Goal: Communication & Community: Answer question/provide support

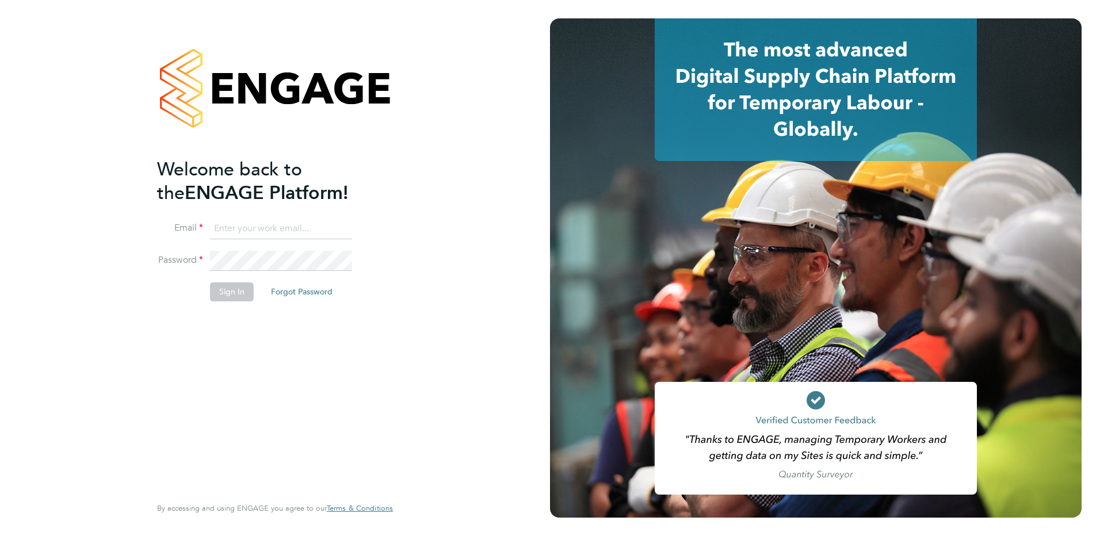
type input "kirsty.hanmore@ncclondon.ac.uk"
click at [227, 298] on button "Sign In" at bounding box center [232, 291] width 44 height 18
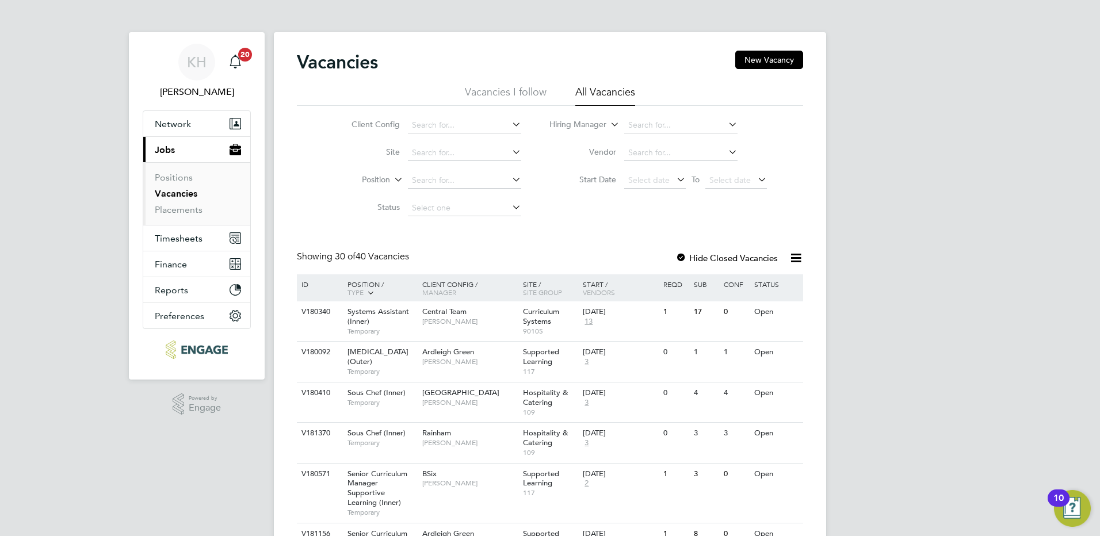
click at [499, 86] on li "Vacancies I follow" at bounding box center [506, 95] width 82 height 21
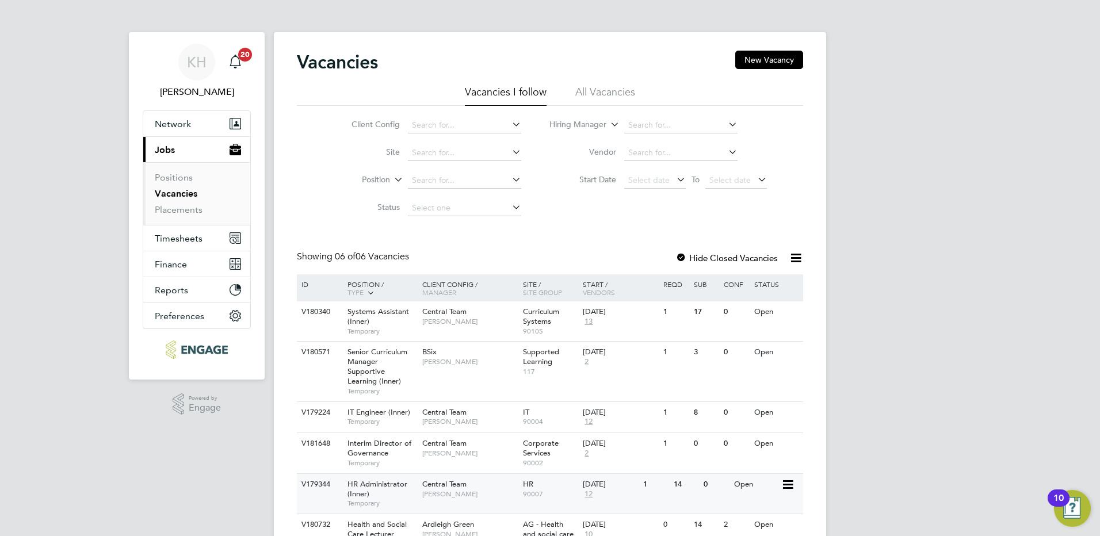
click at [784, 491] on icon at bounding box center [787, 485] width 12 height 14
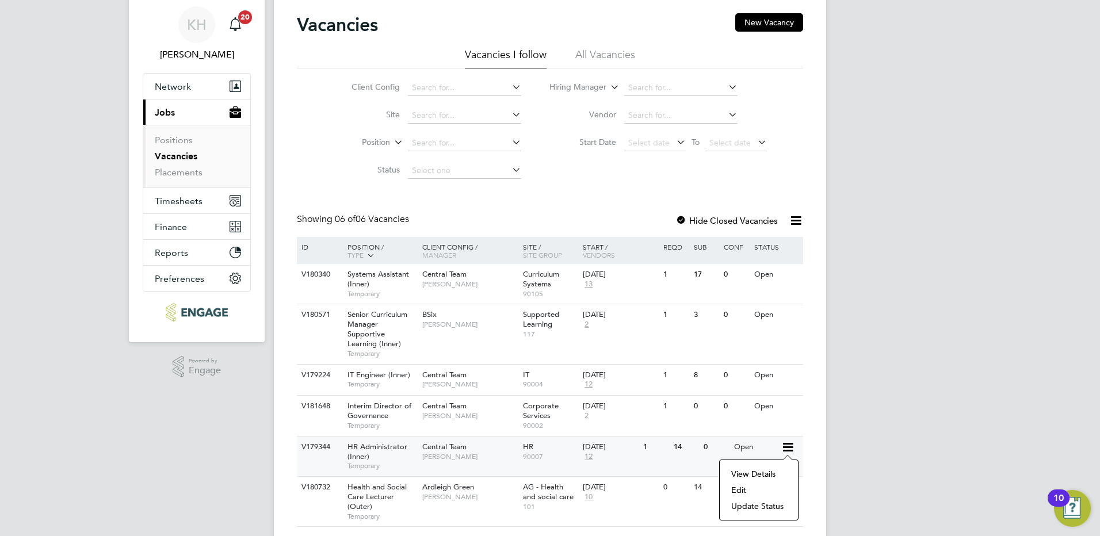
scroll to position [58, 0]
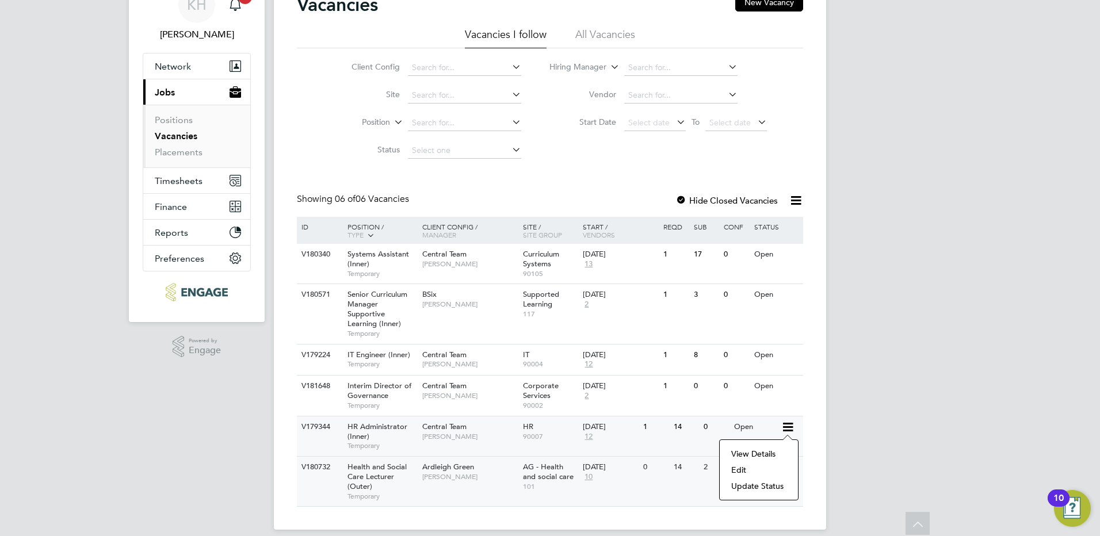
click at [760, 487] on li "Update Status" at bounding box center [758, 486] width 67 height 16
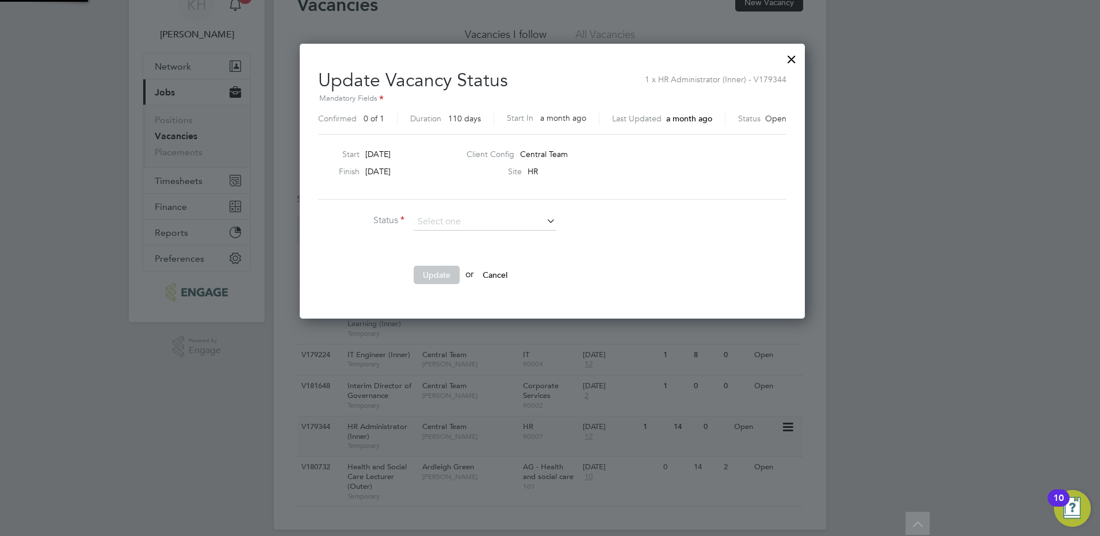
scroll to position [274, 501]
click at [447, 257] on li "Closed" at bounding box center [484, 252] width 143 height 15
type input "Closed"
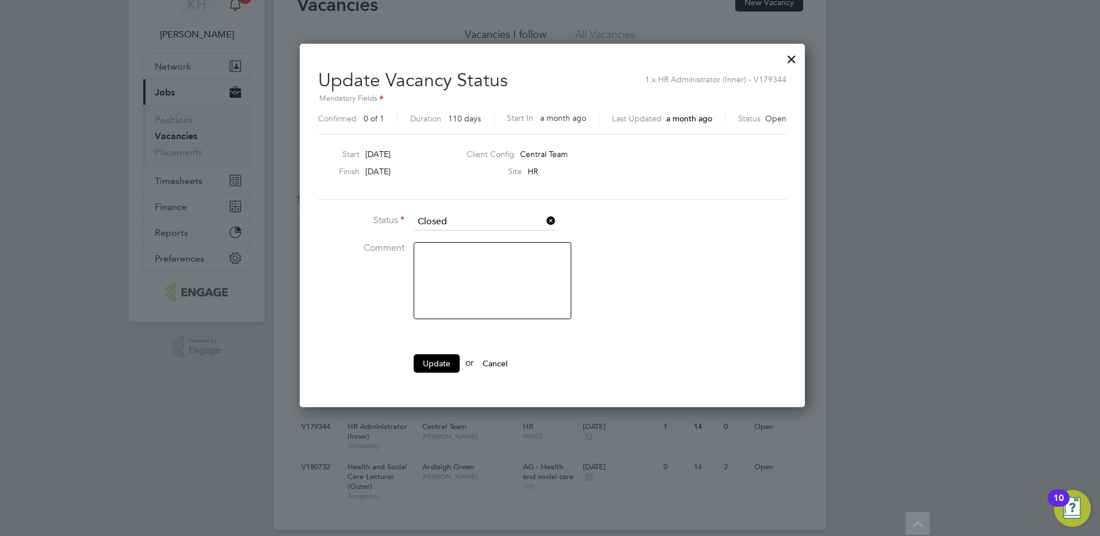
scroll to position [363, 501]
click at [434, 360] on button "Update" at bounding box center [437, 363] width 46 height 18
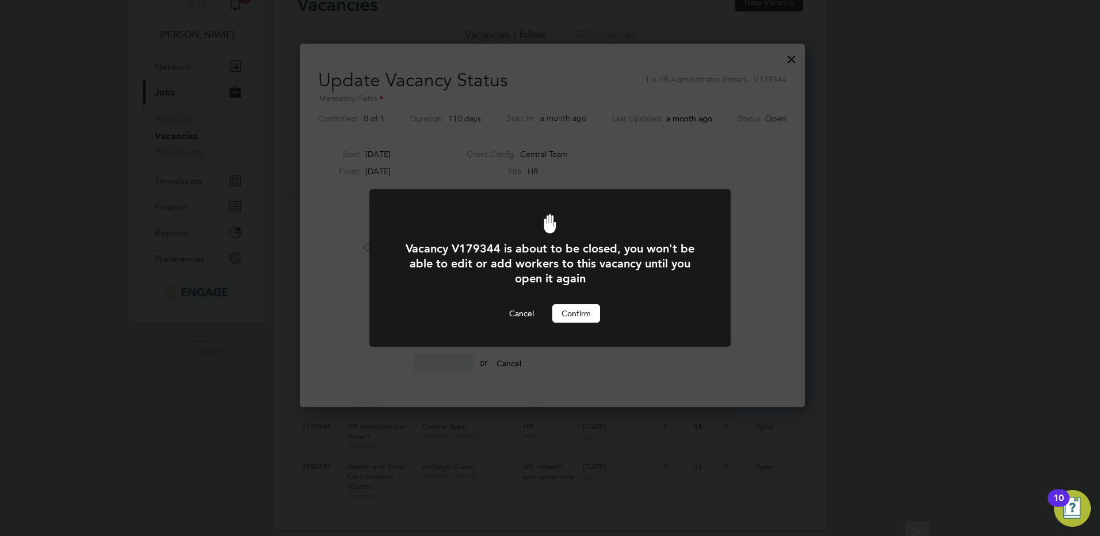
scroll to position [0, 0]
click at [571, 316] on button "Confirm" at bounding box center [576, 313] width 48 height 18
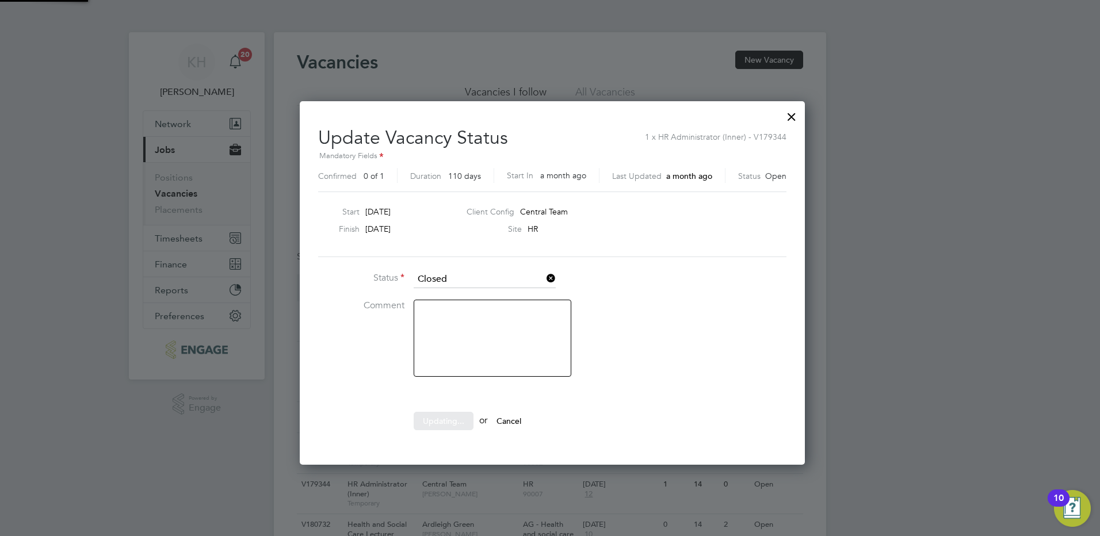
scroll to position [58, 0]
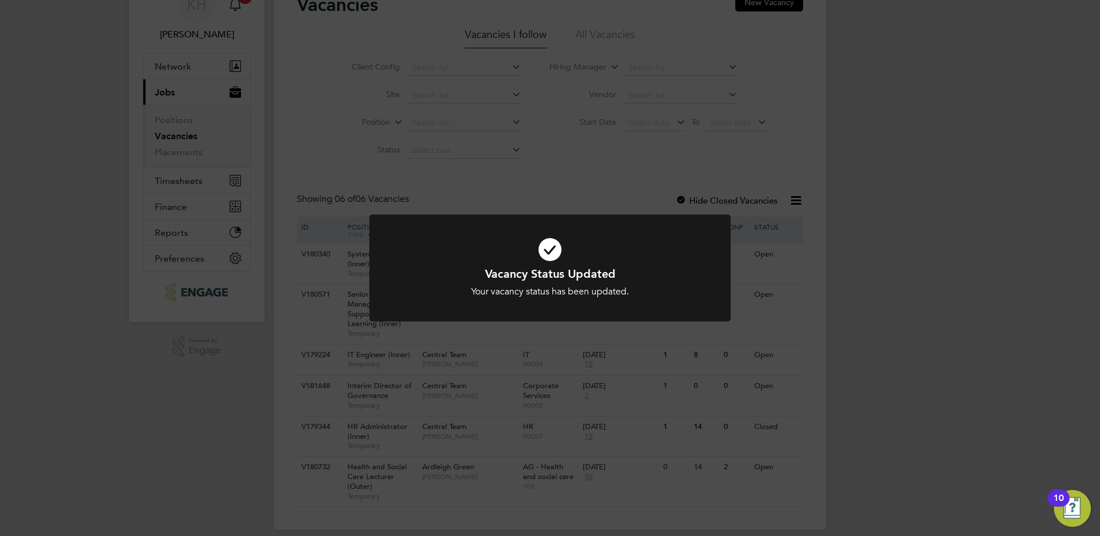
click at [912, 368] on div "Vacancy Status Updated Your vacancy status has been updated. Cancel Okay" at bounding box center [550, 268] width 1100 height 536
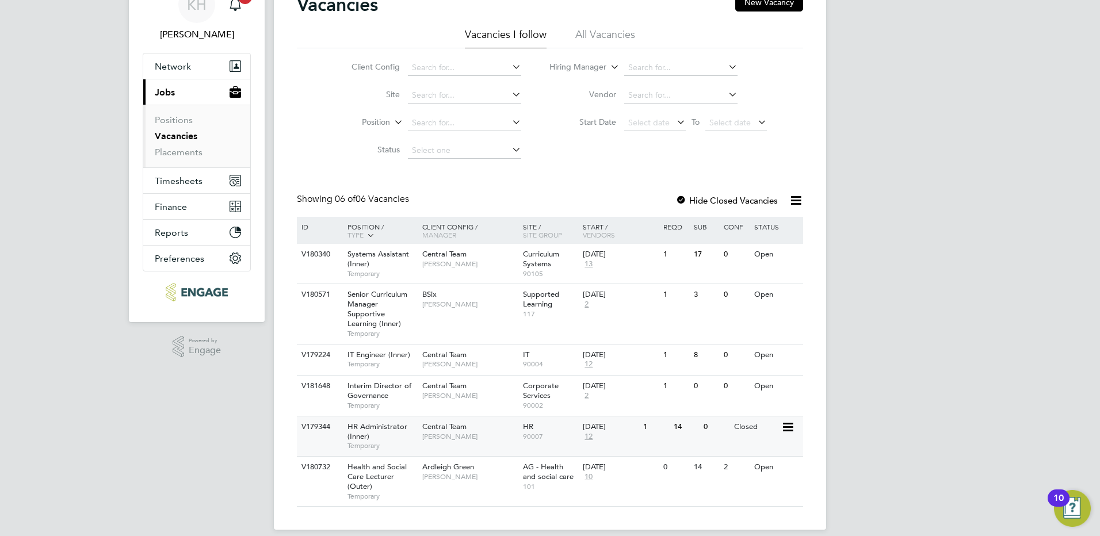
click at [487, 432] on span "[PERSON_NAME]" at bounding box center [469, 436] width 95 height 9
click at [511, 267] on span "[PERSON_NAME]" at bounding box center [469, 263] width 95 height 9
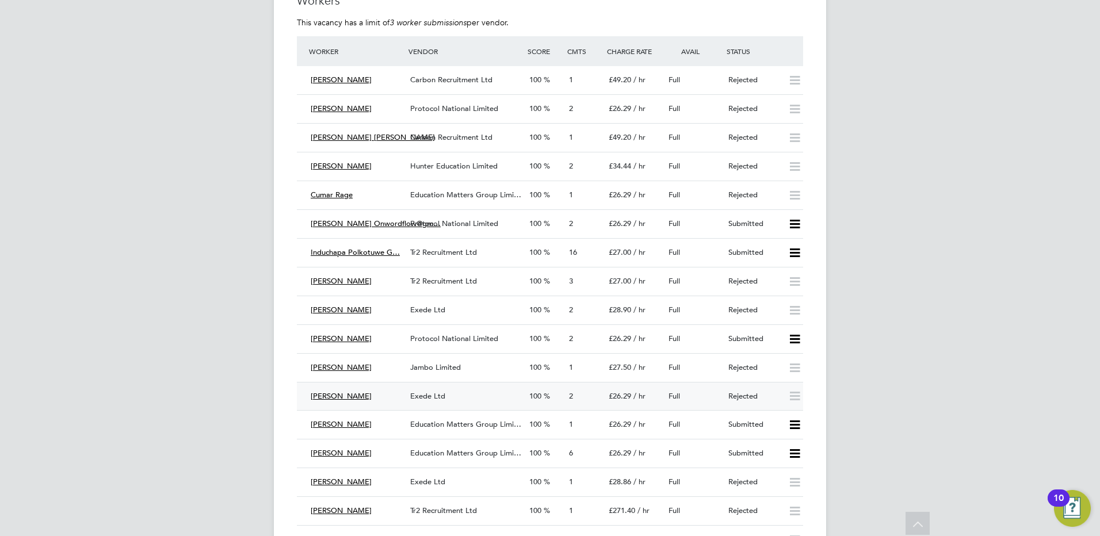
scroll to position [1840, 0]
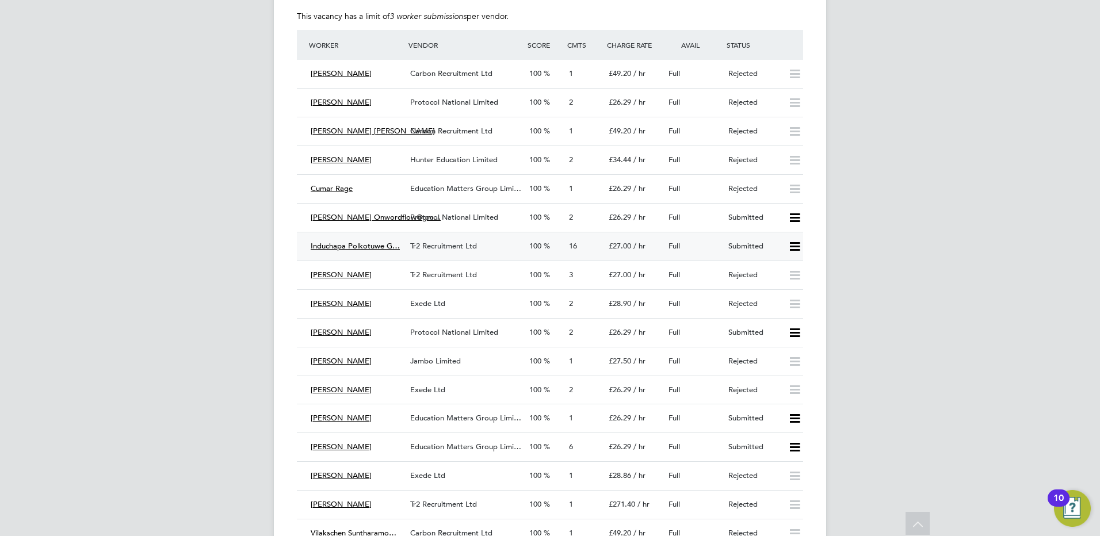
click at [471, 244] on span "Tr2 Recruitment Ltd" at bounding box center [443, 246] width 67 height 10
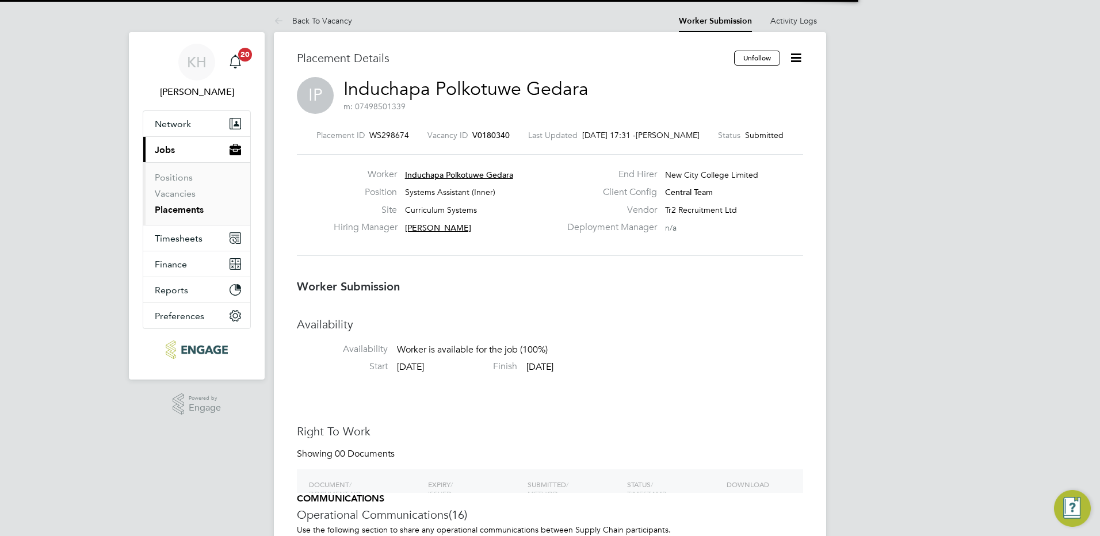
scroll to position [6, 6]
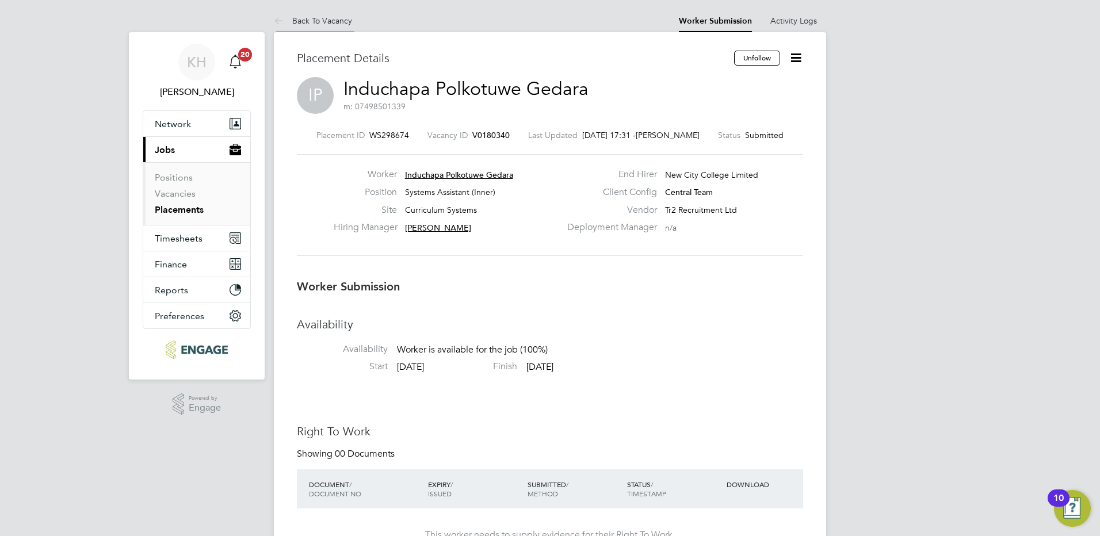
click at [330, 17] on link "Back To Vacancy" at bounding box center [313, 21] width 78 height 10
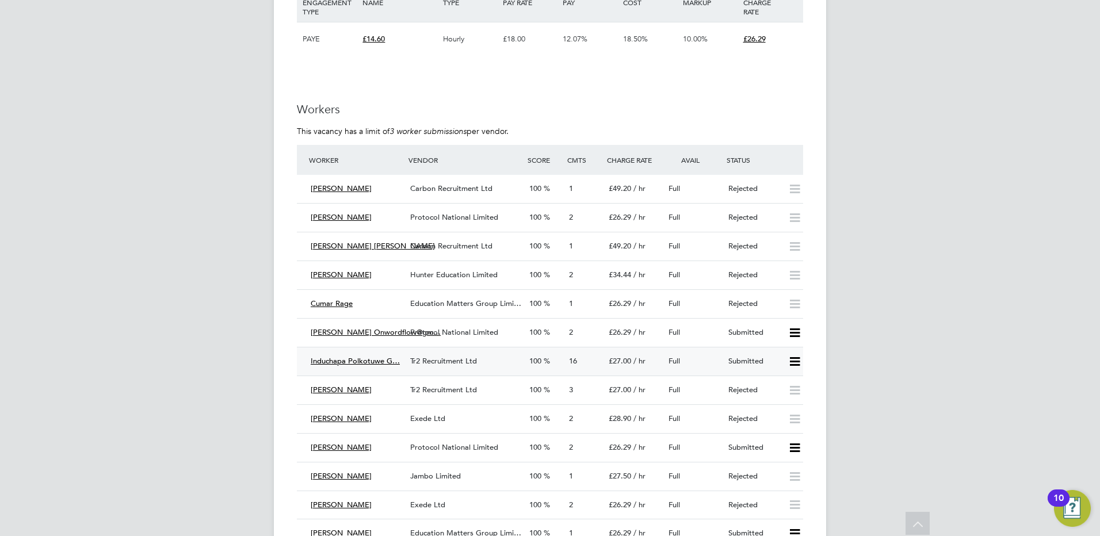
click at [475, 361] on span "Tr2 Recruitment Ltd" at bounding box center [443, 361] width 67 height 10
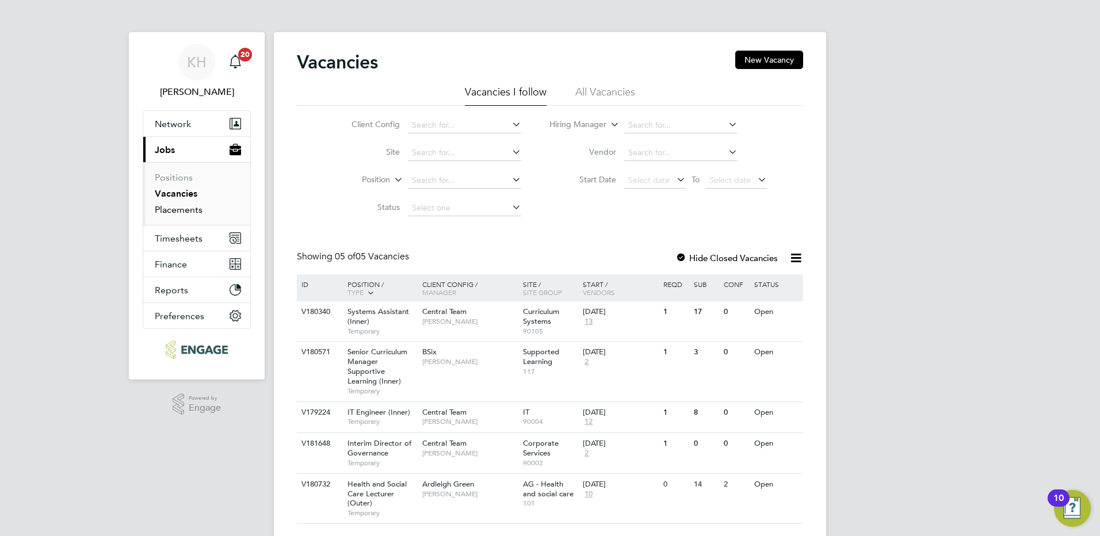
click at [178, 206] on link "Placements" at bounding box center [179, 209] width 48 height 11
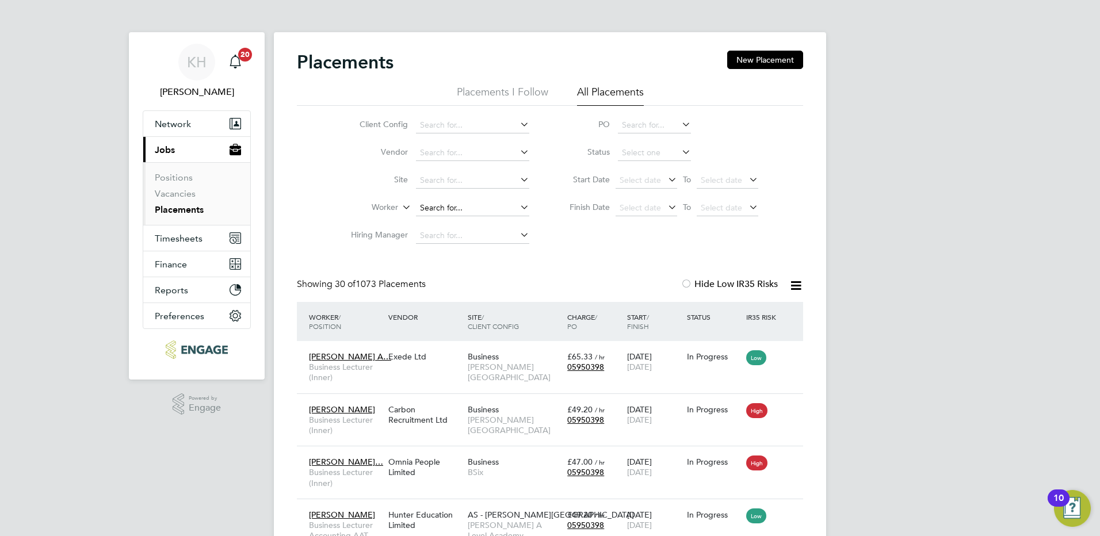
click at [454, 205] on input at bounding box center [472, 208] width 113 height 16
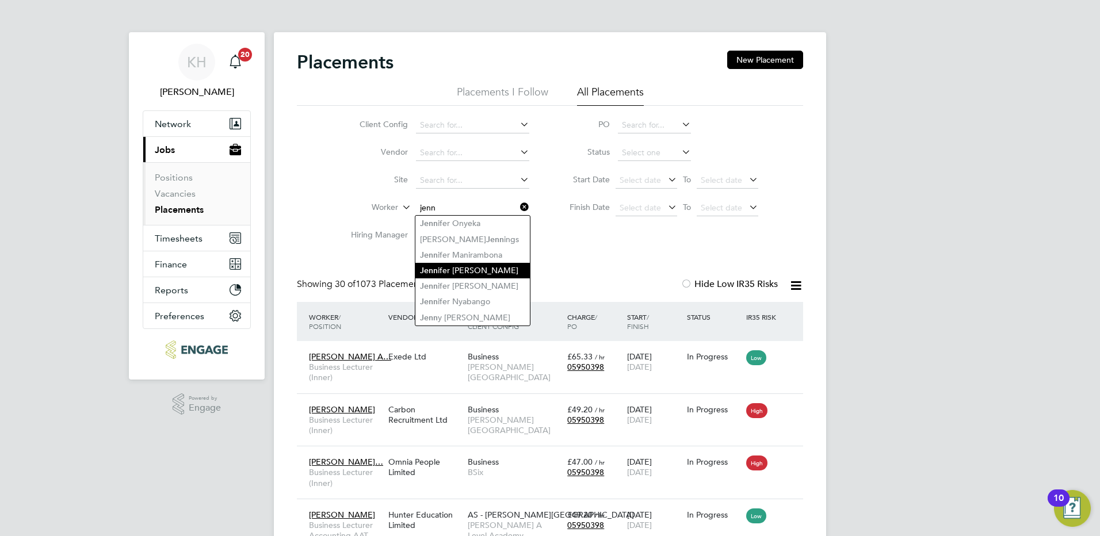
click at [495, 266] on li "Jenn ifer Mensah" at bounding box center [472, 271] width 114 height 16
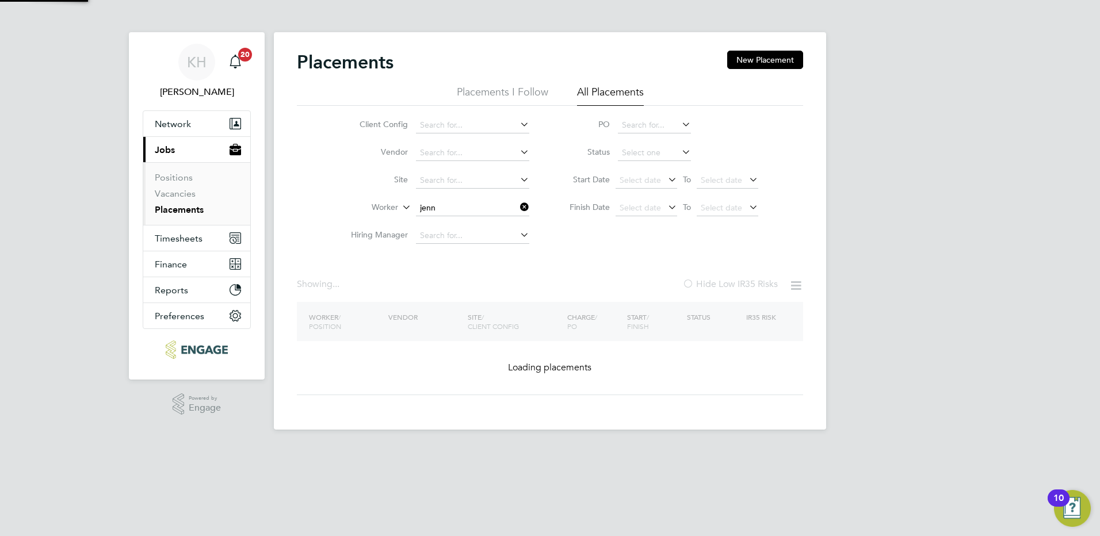
type input "[PERSON_NAME]"
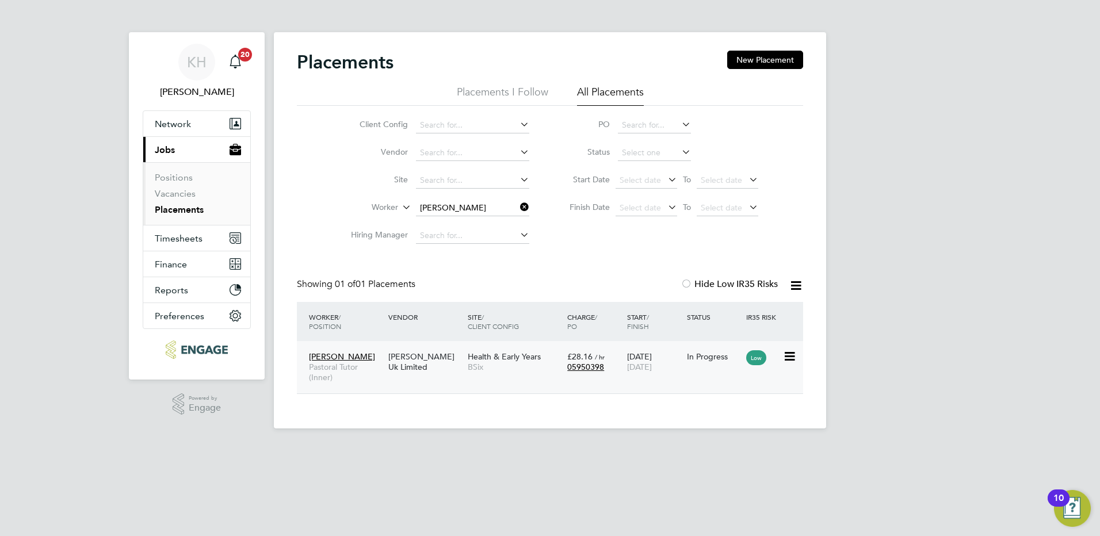
click at [499, 369] on span "BSix" at bounding box center [515, 367] width 94 height 10
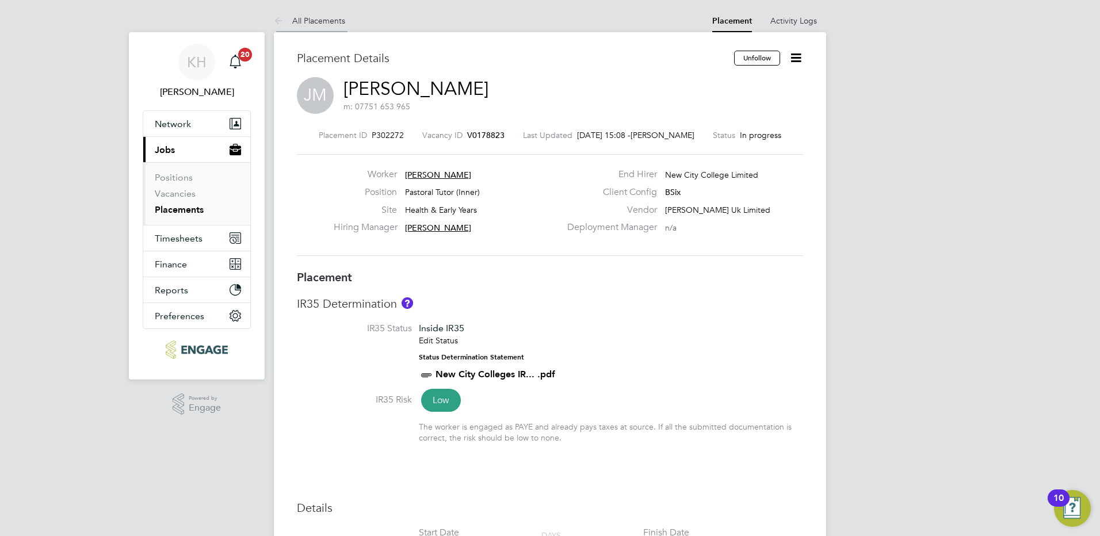
click at [321, 20] on link "All Placements" at bounding box center [309, 21] width 71 height 10
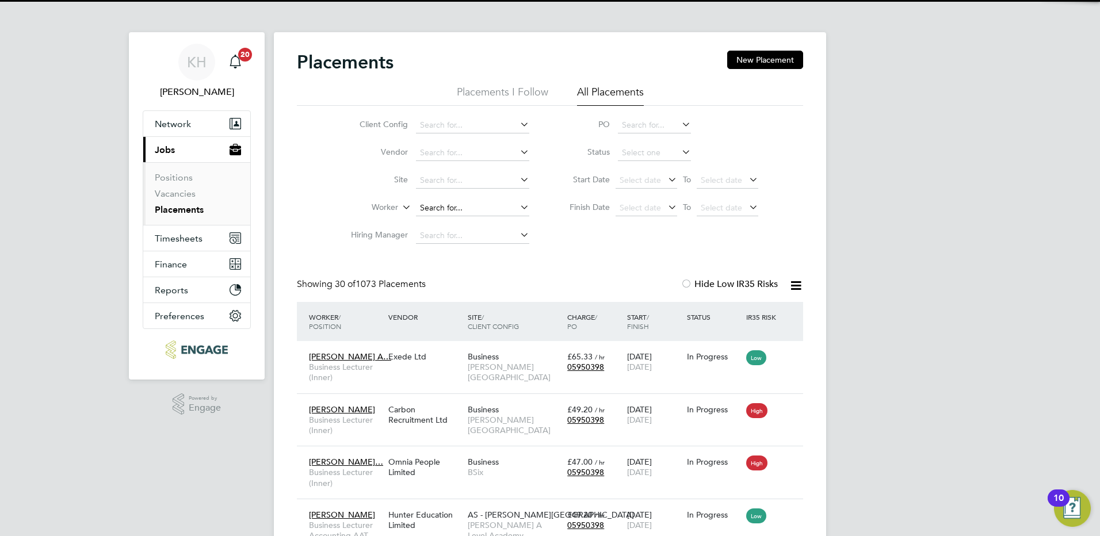
scroll to position [33, 100]
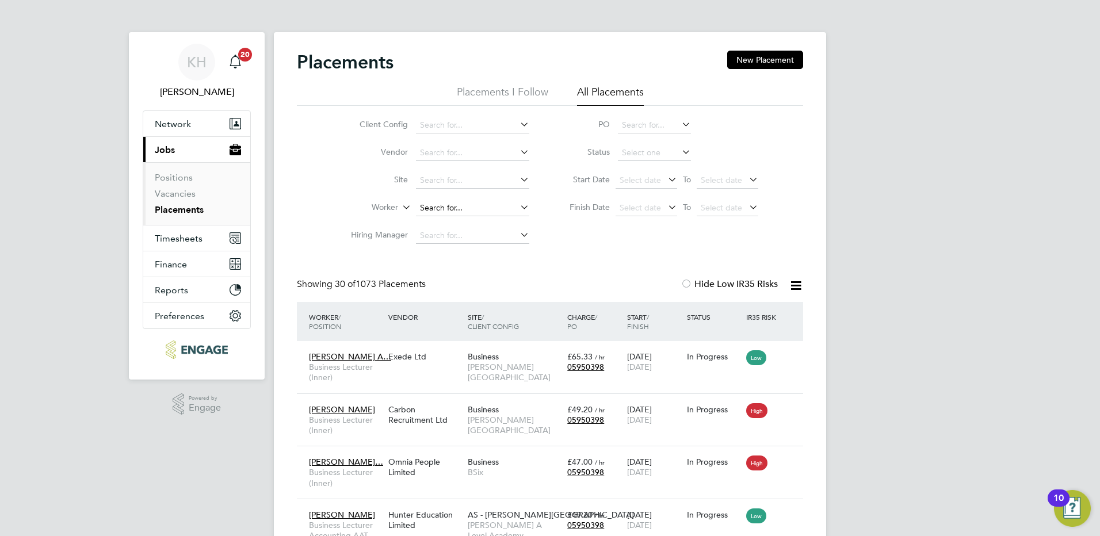
click at [462, 202] on input at bounding box center [472, 208] width 113 height 16
type input "rem"
click at [464, 208] on input at bounding box center [472, 208] width 113 height 16
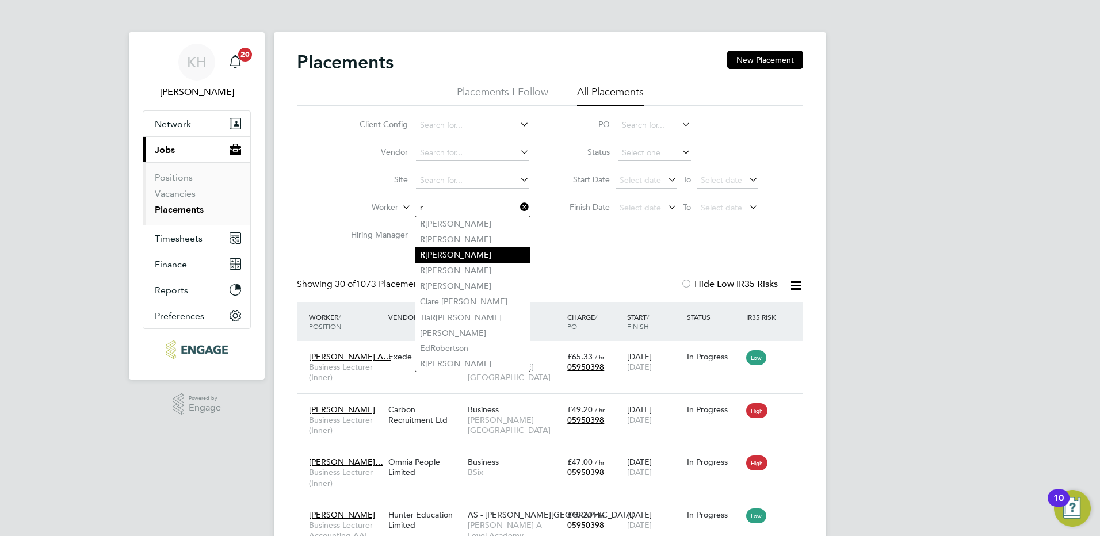
click at [487, 257] on li "R eena Gour" at bounding box center [472, 255] width 114 height 16
type input "[PERSON_NAME]"
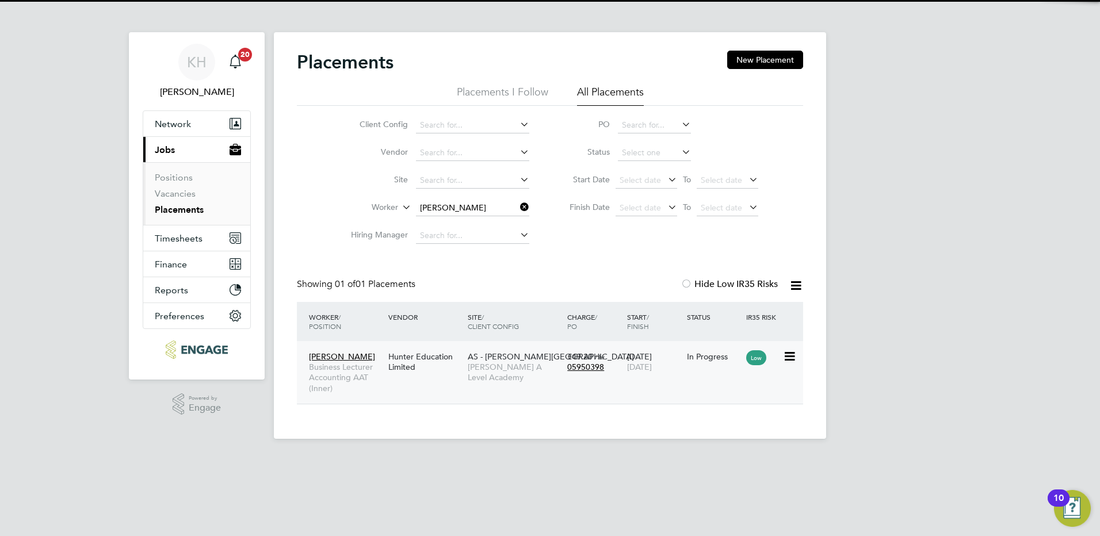
click at [501, 362] on span "[PERSON_NAME] A Level Academy" at bounding box center [515, 372] width 94 height 21
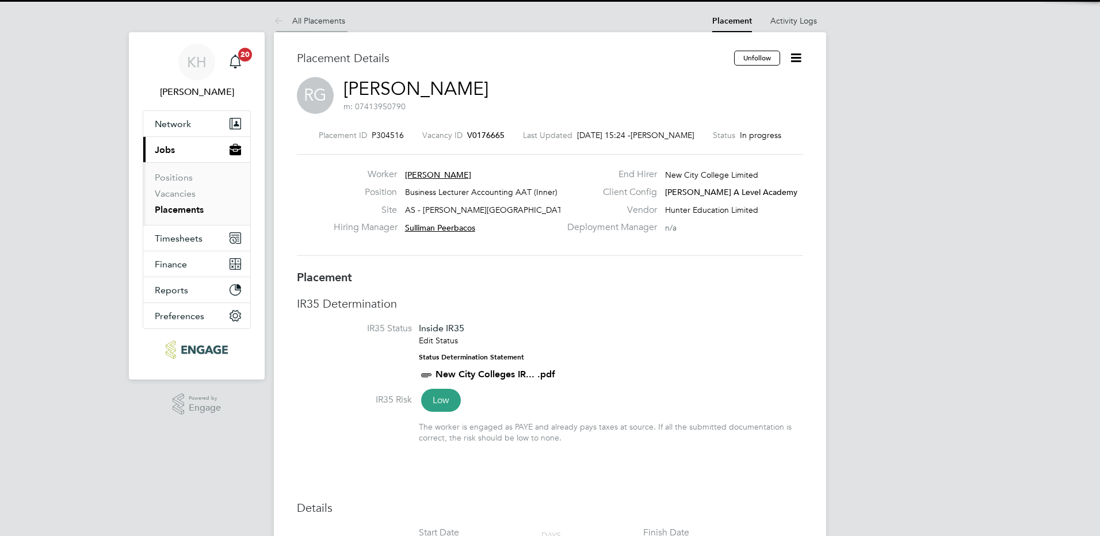
click at [331, 21] on link "All Placements" at bounding box center [309, 21] width 71 height 10
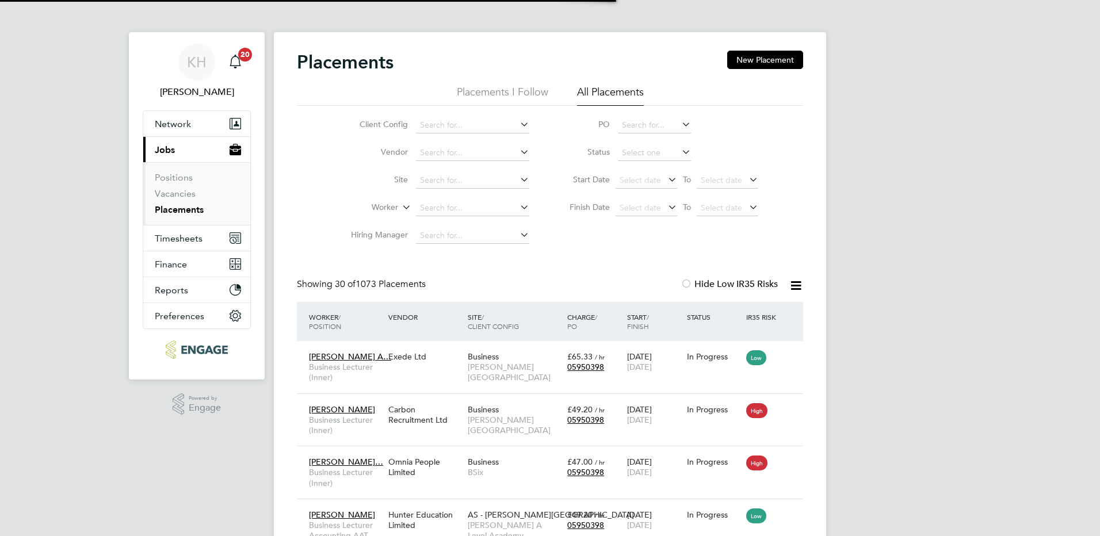
scroll to position [6, 6]
click at [460, 201] on input at bounding box center [472, 208] width 113 height 16
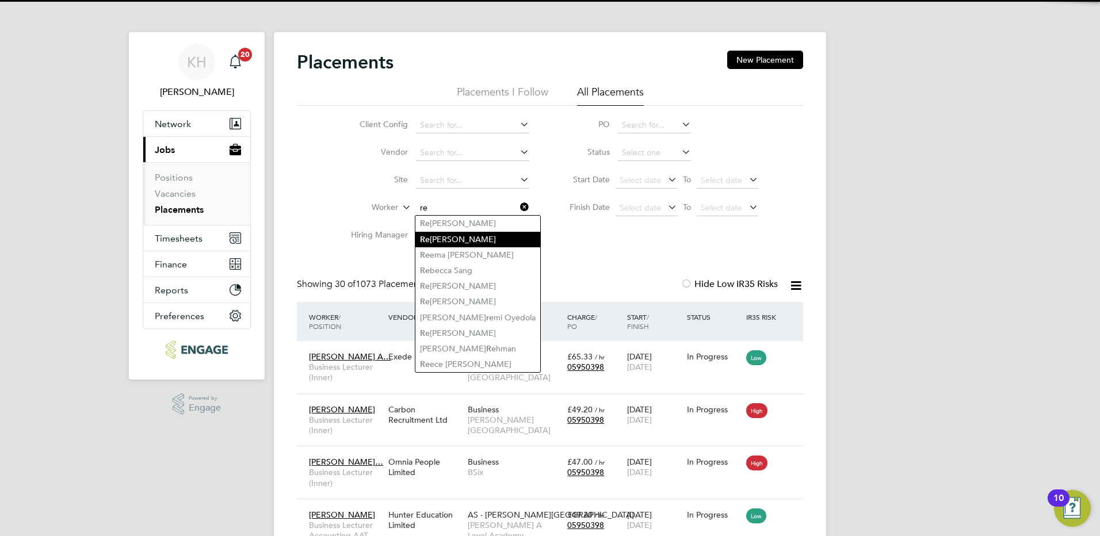
click at [474, 239] on li "Re [PERSON_NAME]" at bounding box center [477, 240] width 125 height 16
type input "[PERSON_NAME]"
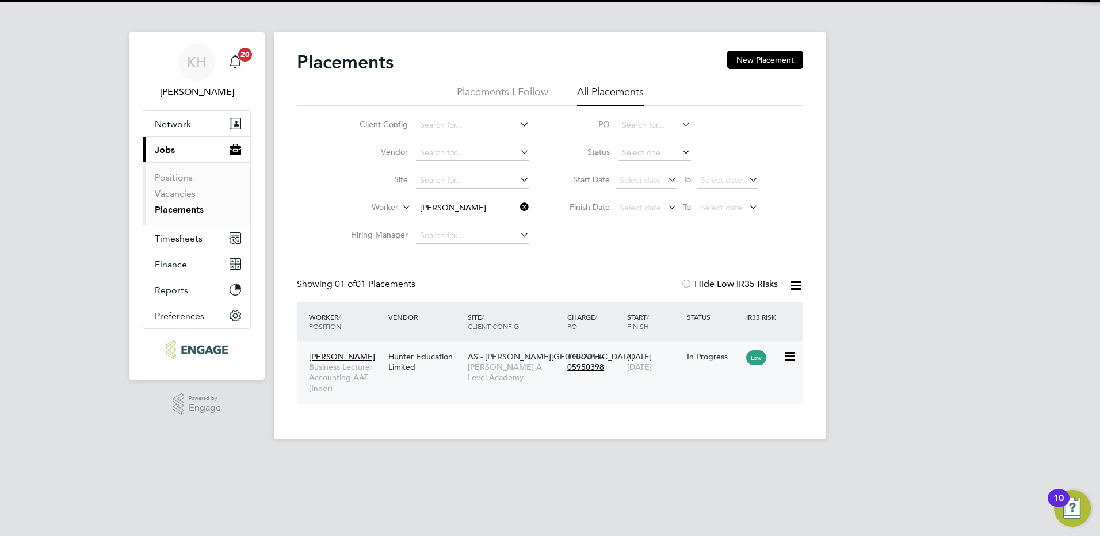
click at [526, 392] on div "[PERSON_NAME] Business Lecturer Accounting AAT (Inner) Hunter Education Limited…" at bounding box center [550, 372] width 506 height 63
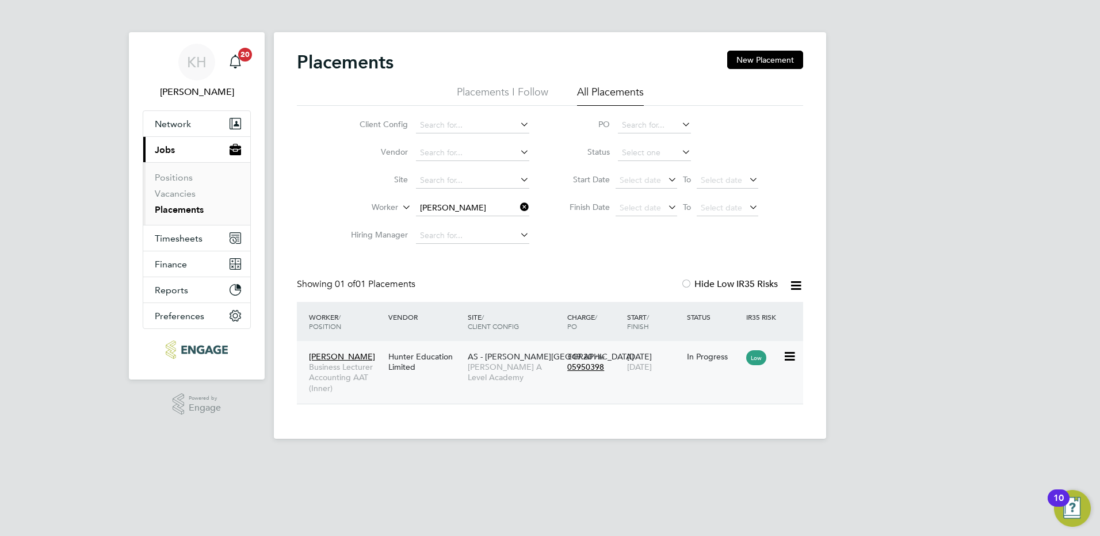
click at [526, 367] on span "[PERSON_NAME] A Level Academy" at bounding box center [515, 372] width 94 height 21
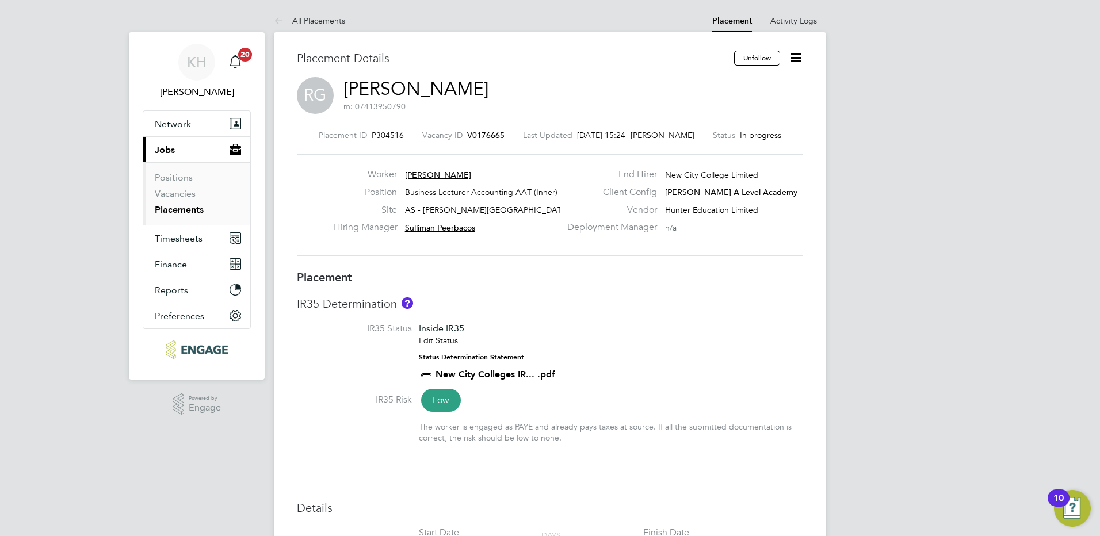
click at [484, 137] on span "V0176665" at bounding box center [485, 135] width 37 height 10
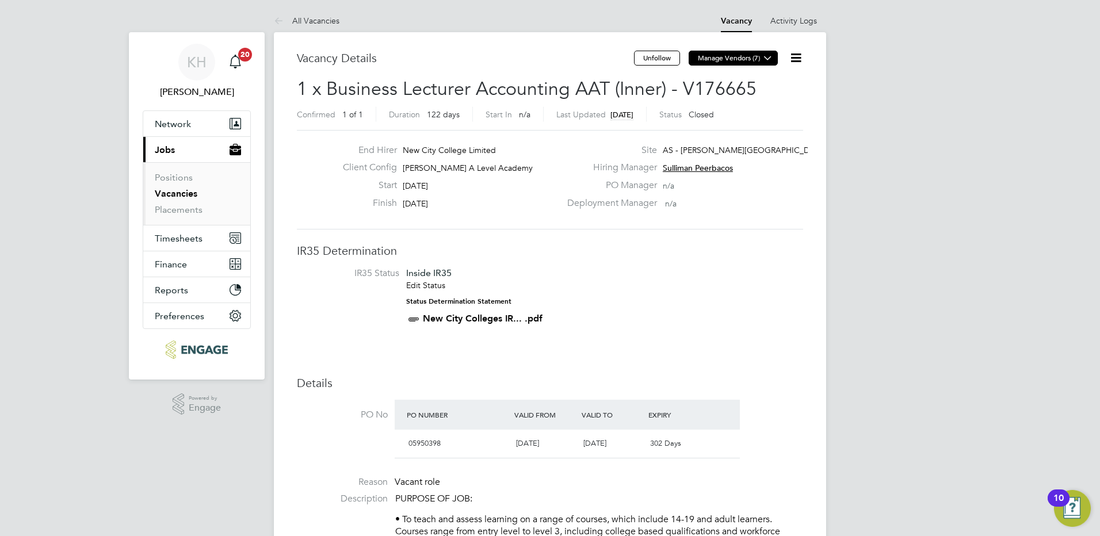
click at [772, 53] on icon at bounding box center [767, 57] width 9 height 9
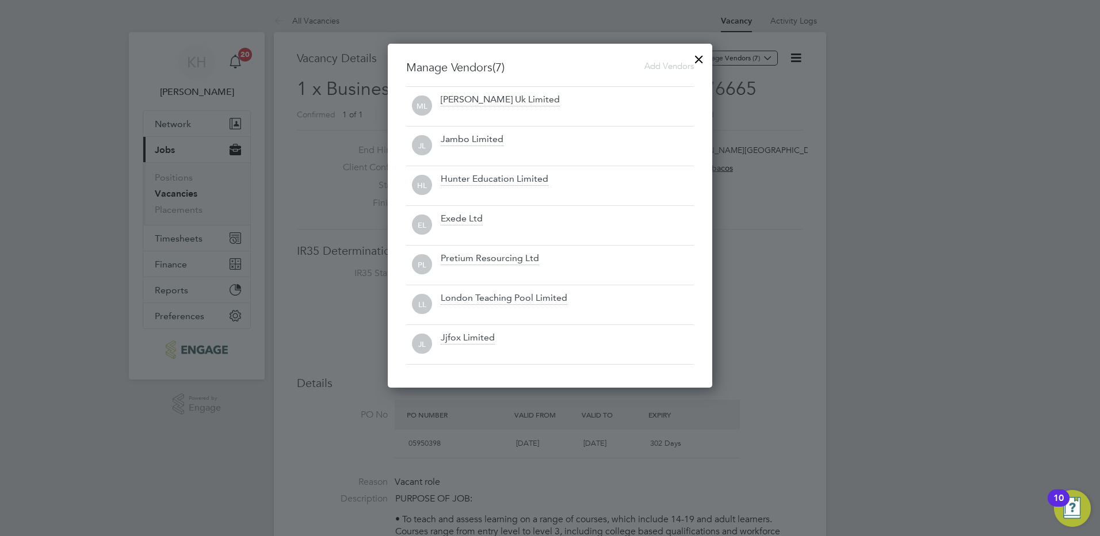
click at [786, 240] on div at bounding box center [550, 268] width 1100 height 536
click at [703, 56] on div at bounding box center [698, 56] width 21 height 21
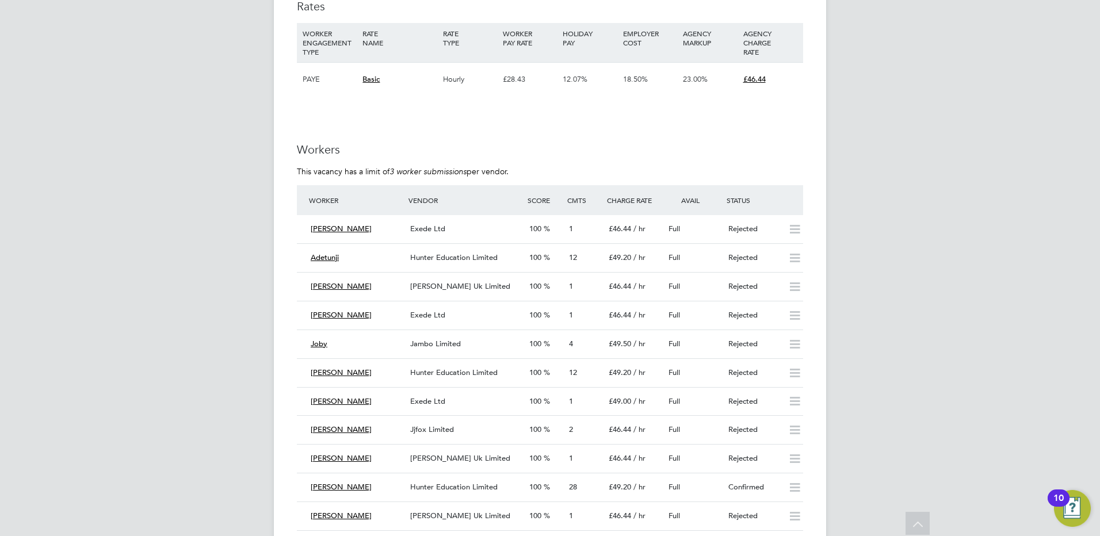
drag, startPoint x: 982, startPoint y: 105, endPoint x: 1005, endPoint y: 4, distance: 103.2
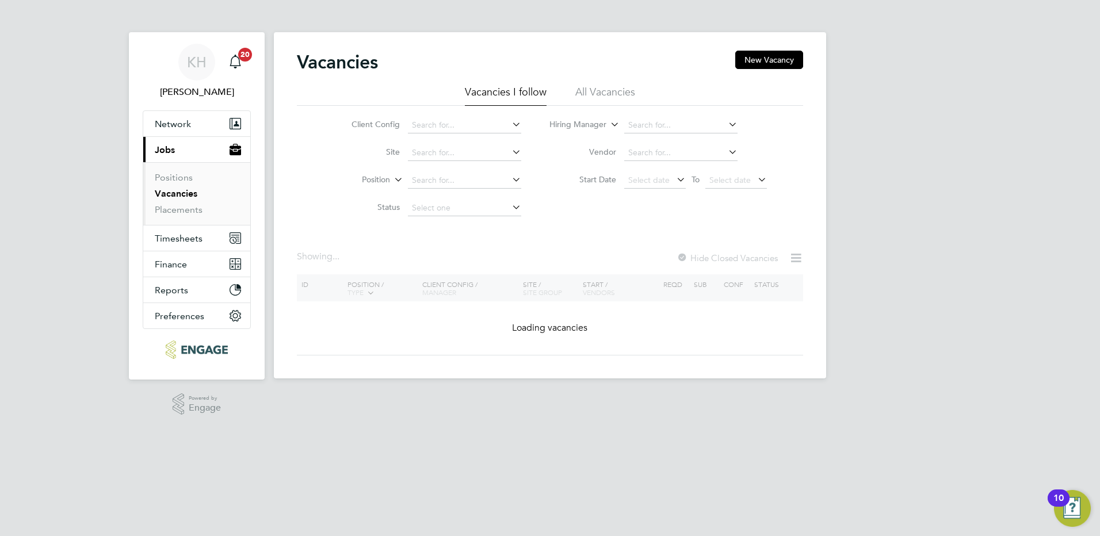
click at [611, 91] on li "All Vacancies" at bounding box center [605, 95] width 60 height 21
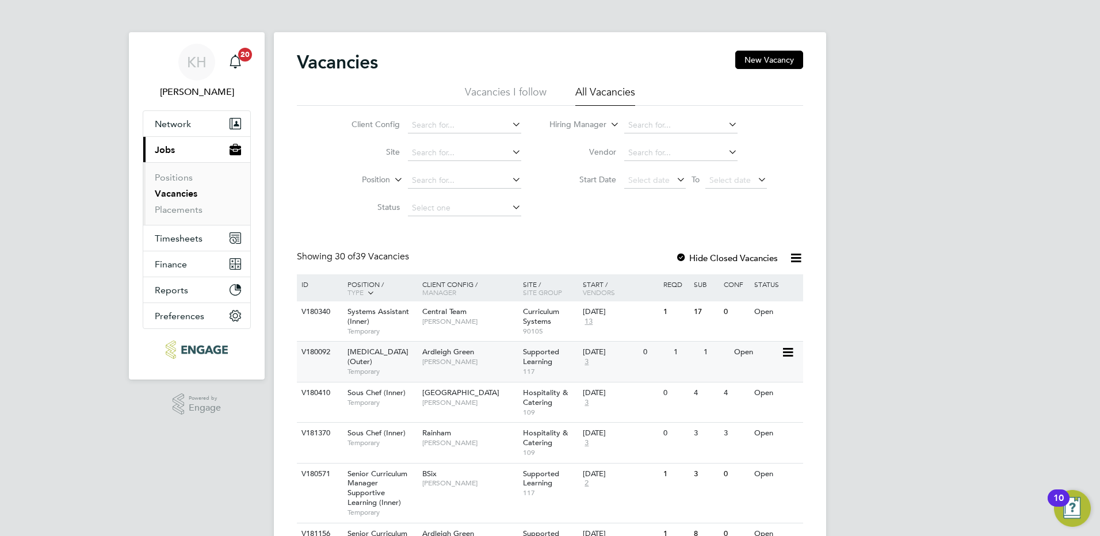
click at [476, 352] on div "Ardleigh Green Natalie Strong" at bounding box center [469, 357] width 101 height 30
click at [412, 320] on div "Systems Assistant (Inner) Temporary" at bounding box center [379, 321] width 81 height 40
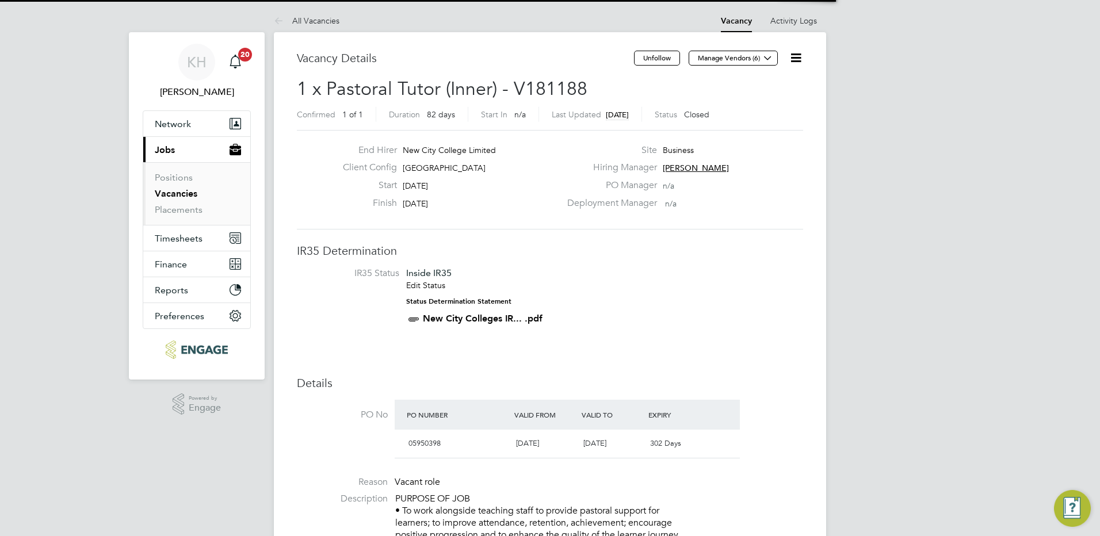
scroll to position [6, 6]
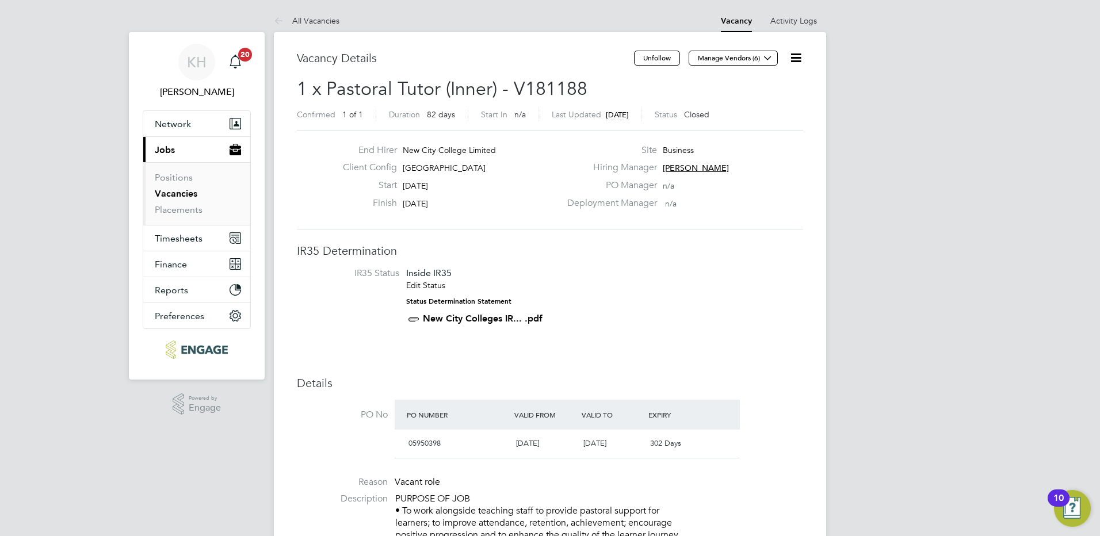
click at [795, 54] on icon at bounding box center [795, 58] width 14 height 14
click at [797, 10] on li "Activity Logs" at bounding box center [793, 20] width 47 height 23
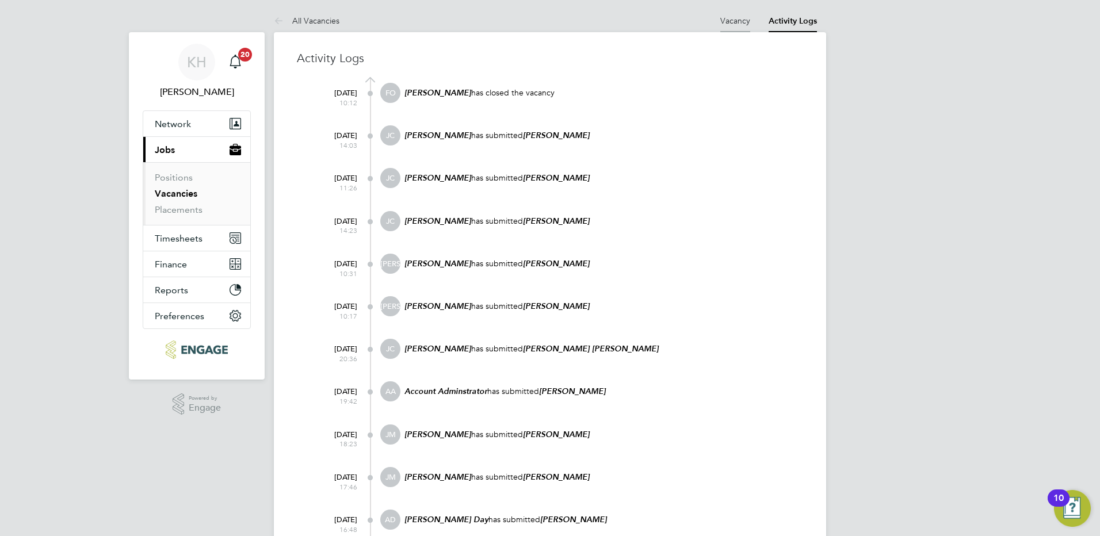
click at [733, 19] on link "Vacancy" at bounding box center [735, 21] width 30 height 10
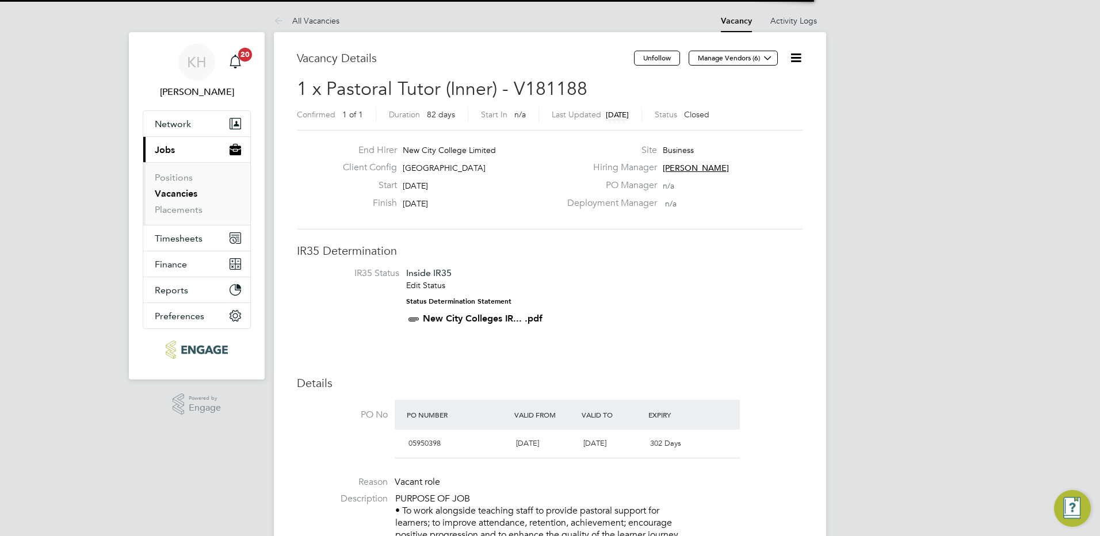
scroll to position [20, 108]
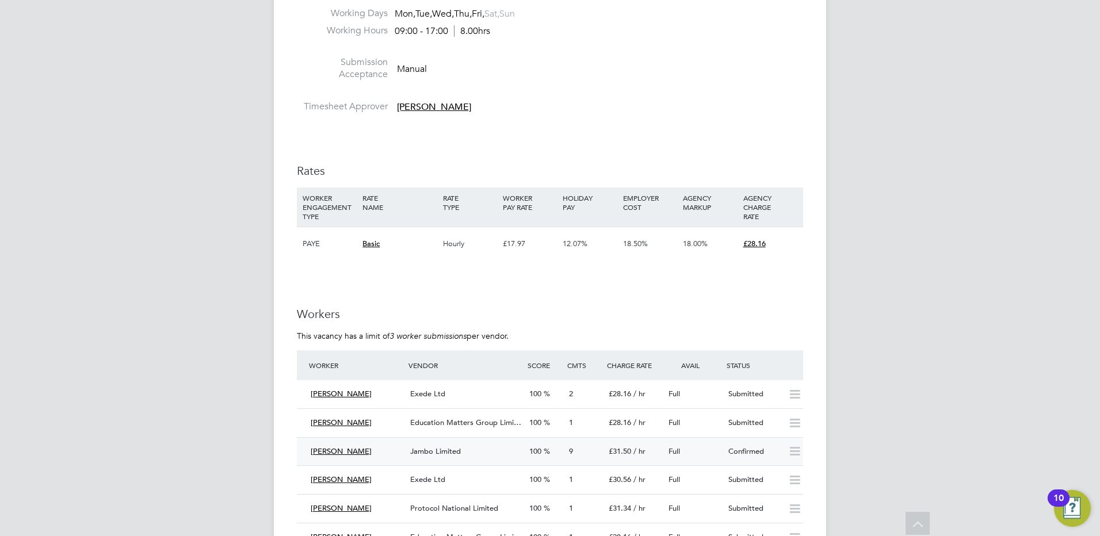
click at [472, 449] on div "Jambo Limited" at bounding box center [464, 451] width 119 height 19
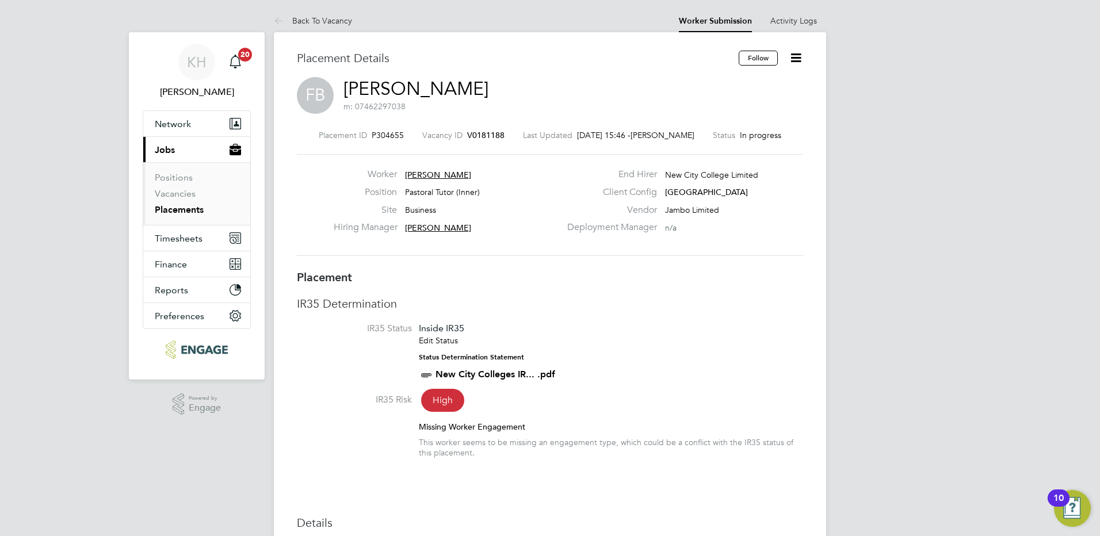
click at [480, 137] on span "V0181188" at bounding box center [485, 135] width 37 height 10
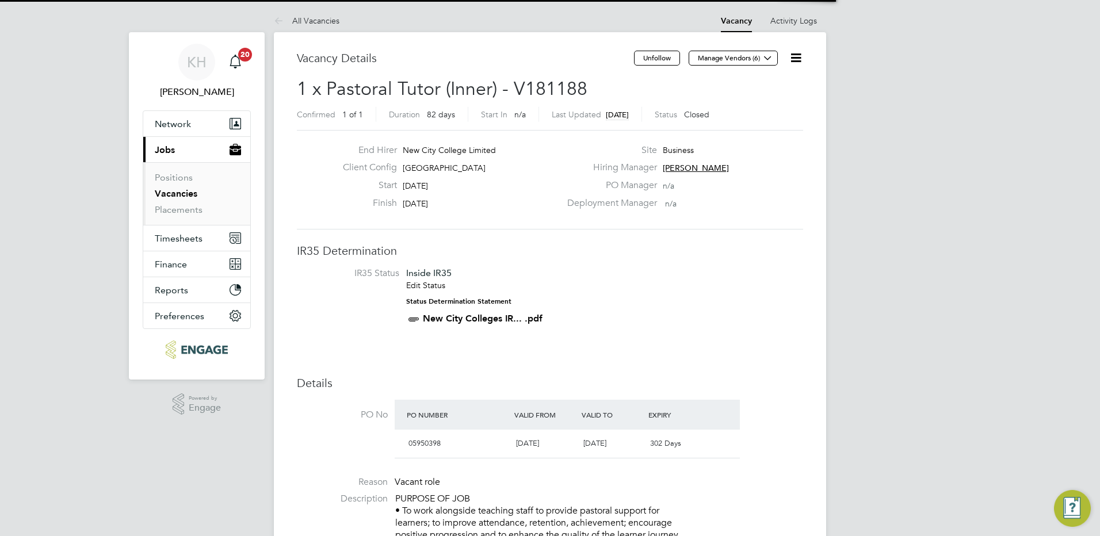
scroll to position [20, 108]
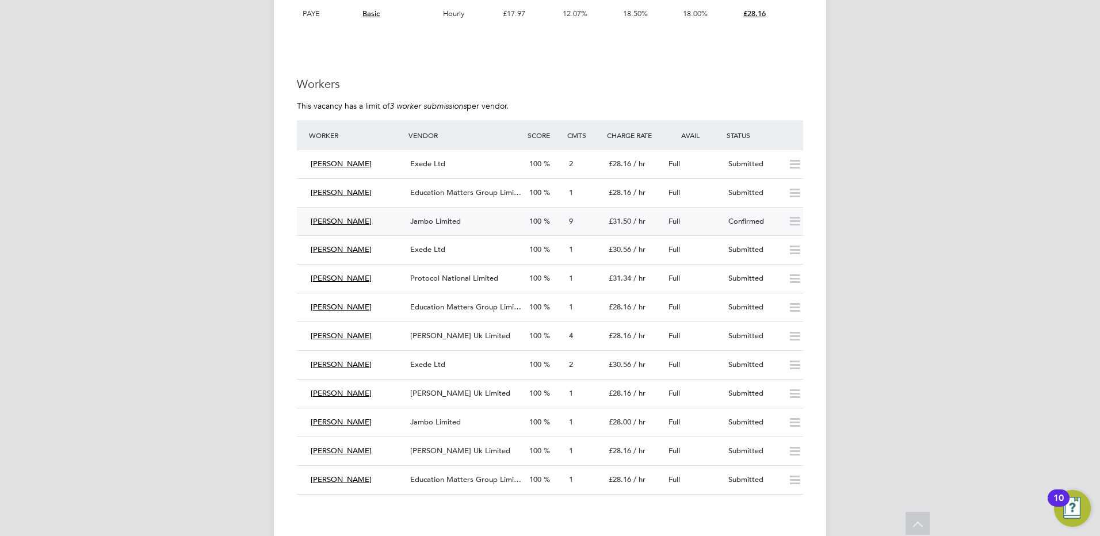
click at [442, 220] on span "Jambo Limited" at bounding box center [435, 221] width 51 height 10
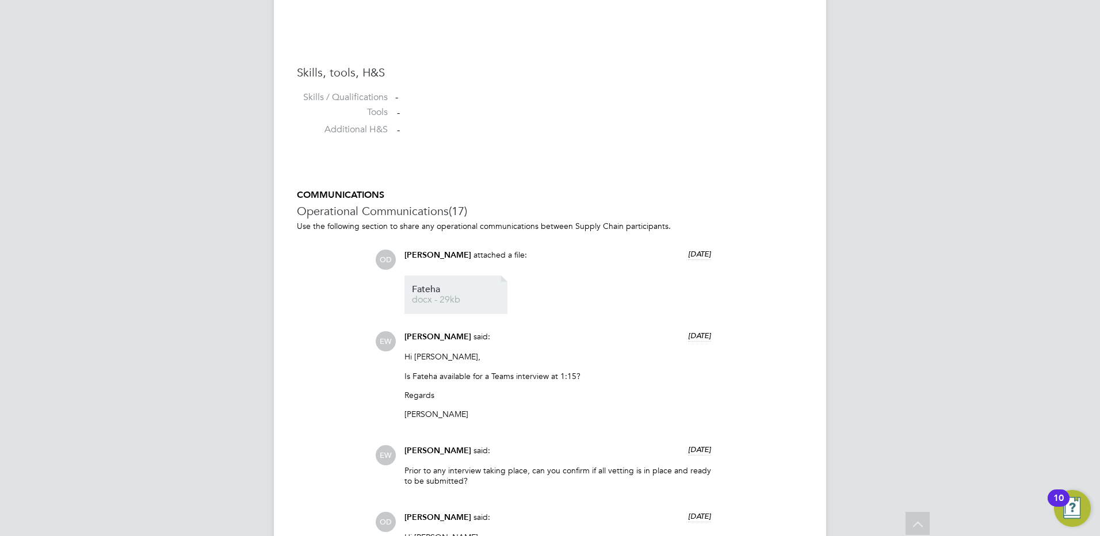
click at [443, 291] on span "Fateha" at bounding box center [458, 289] width 92 height 9
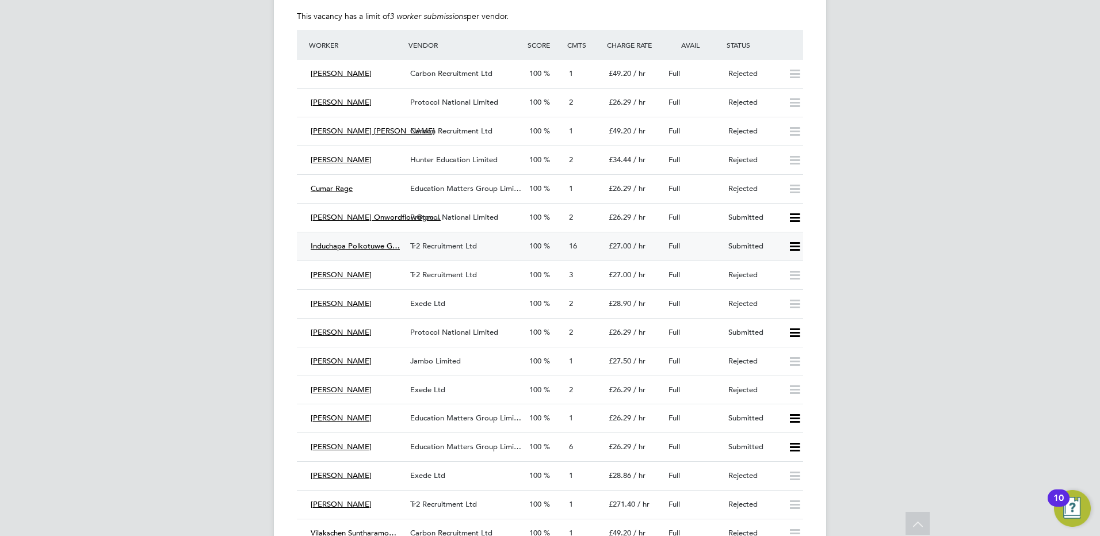
click at [487, 244] on div "Tr2 Recruitment Ltd" at bounding box center [464, 246] width 119 height 19
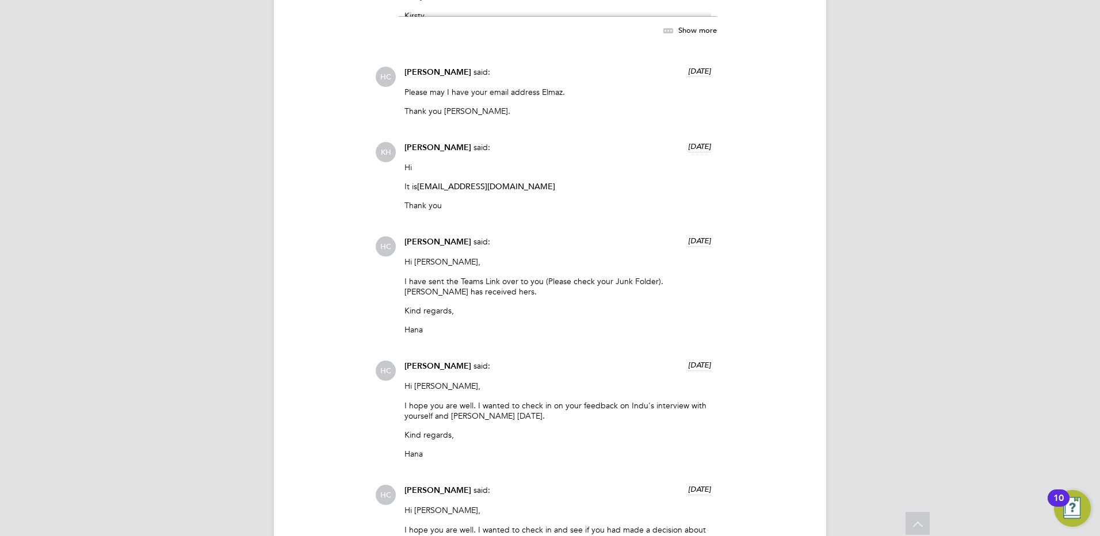
scroll to position [2623, 0]
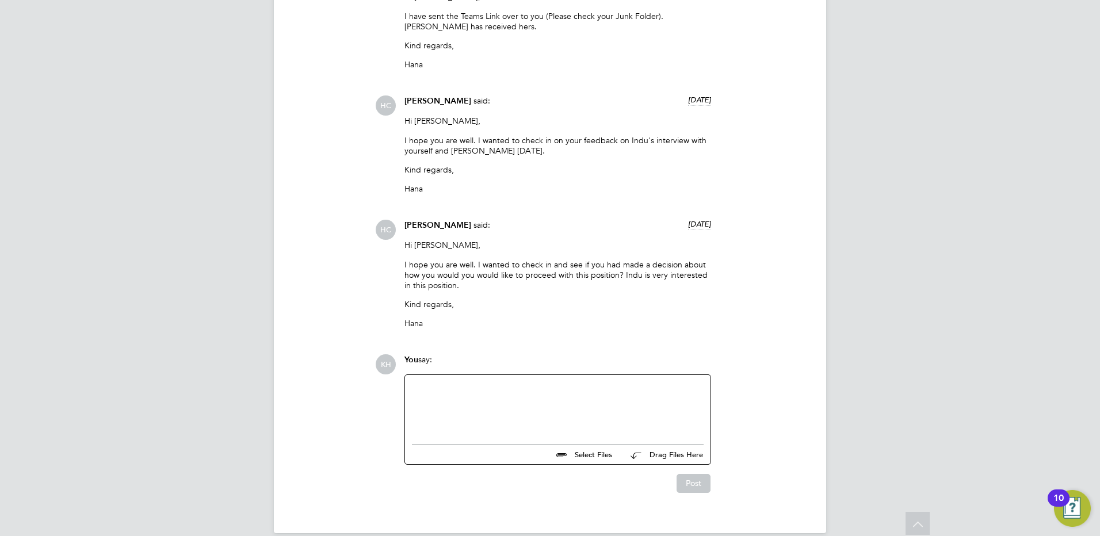
click at [533, 405] on div at bounding box center [558, 406] width 292 height 49
click at [574, 399] on div "Hi [PERSON_NAME] was not successful at interview." at bounding box center [558, 406] width 292 height 49
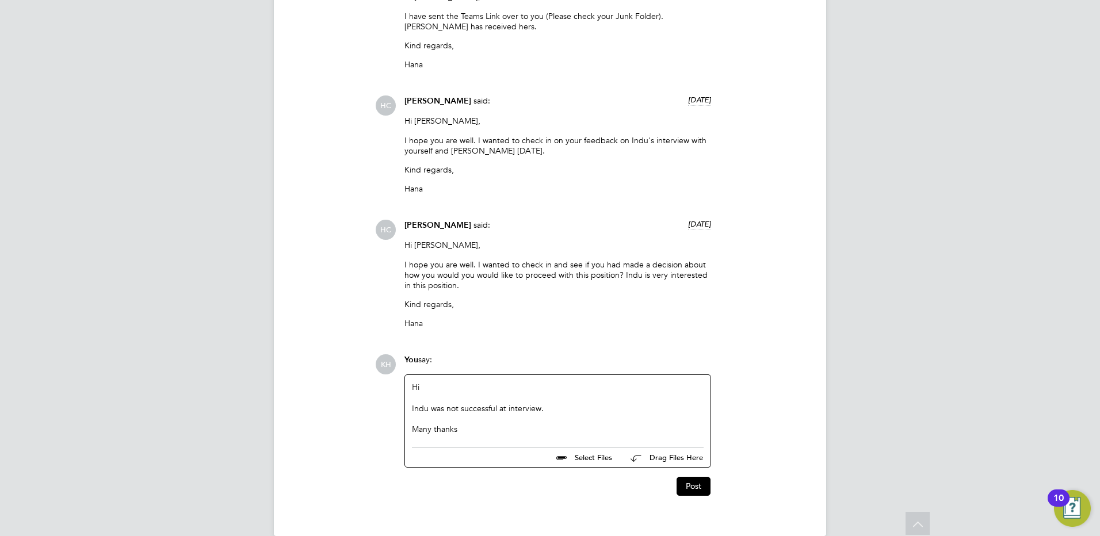
click at [547, 403] on div "Indu was not successful at interview." at bounding box center [558, 408] width 292 height 10
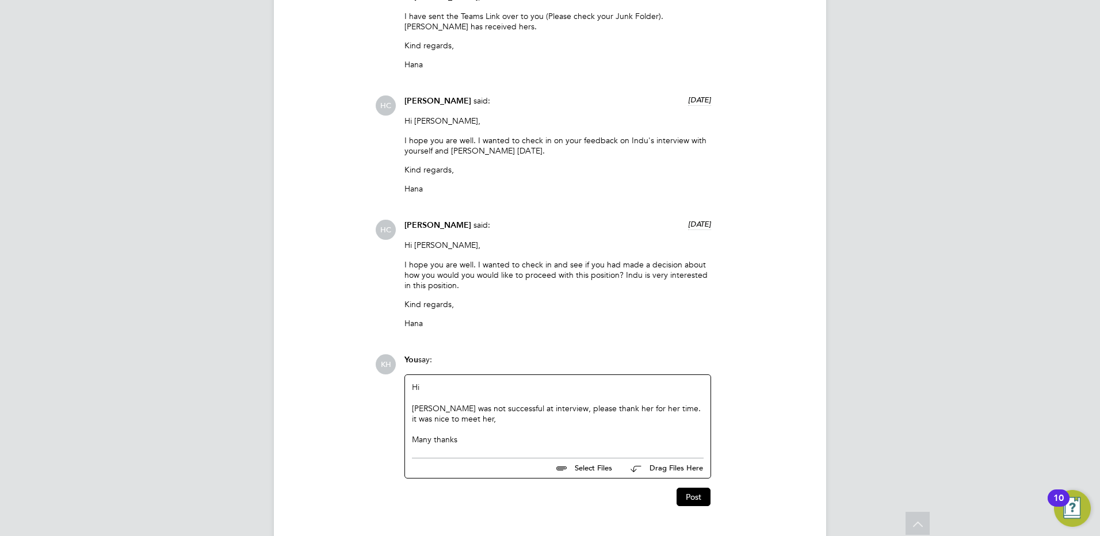
drag, startPoint x: 653, startPoint y: 394, endPoint x: 660, endPoint y: 394, distance: 6.3
click at [653, 403] on div "[PERSON_NAME] was not successful at interview, please thank her for her time. i…" at bounding box center [558, 413] width 292 height 21
click at [545, 434] on div "Many thanks" at bounding box center [558, 439] width 292 height 10
click at [469, 403] on div "Indu was not successful at interview, please thank her for her time. It was nic…" at bounding box center [558, 413] width 292 height 21
click at [466, 434] on div "Many thanks" at bounding box center [558, 439] width 292 height 10
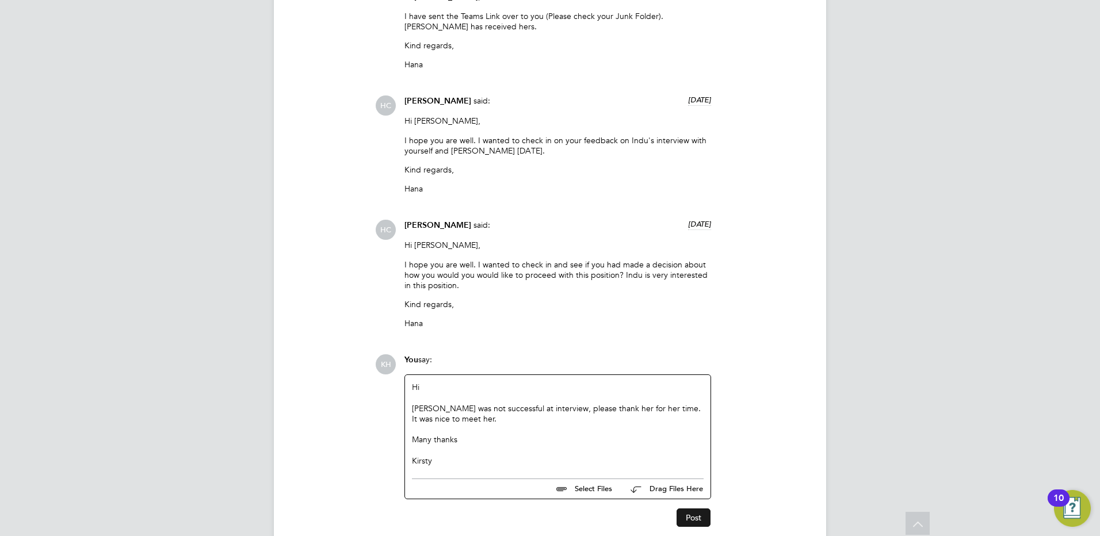
click at [692, 508] on button "Post" at bounding box center [693, 517] width 34 height 18
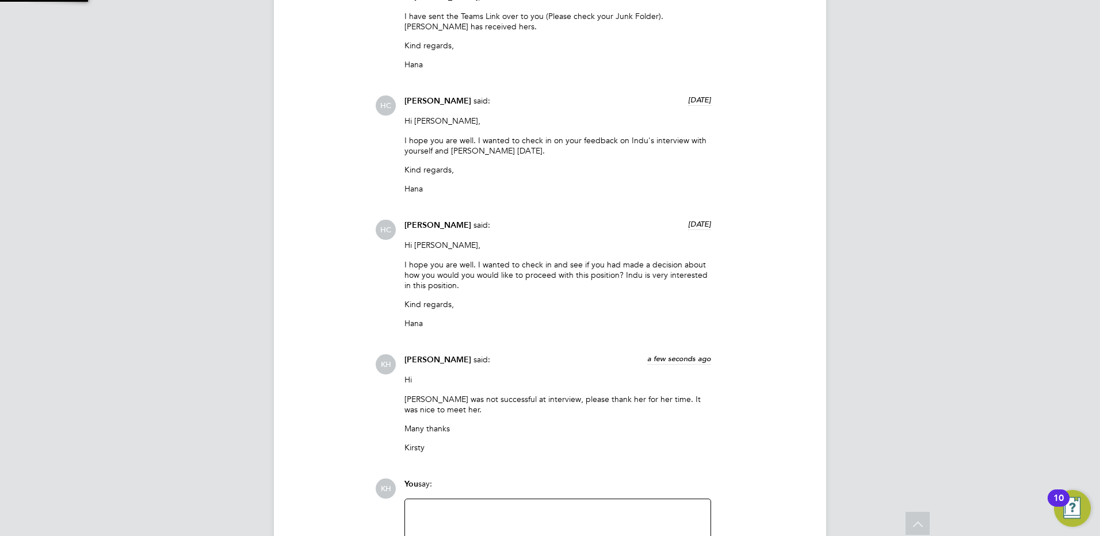
scroll to position [2747, 0]
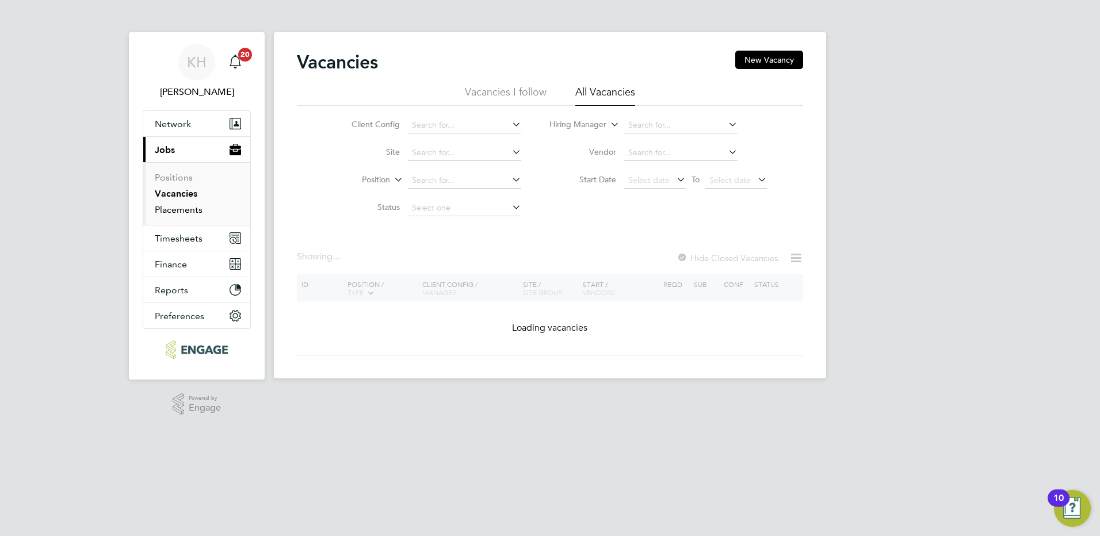
click at [171, 209] on link "Placements" at bounding box center [179, 209] width 48 height 11
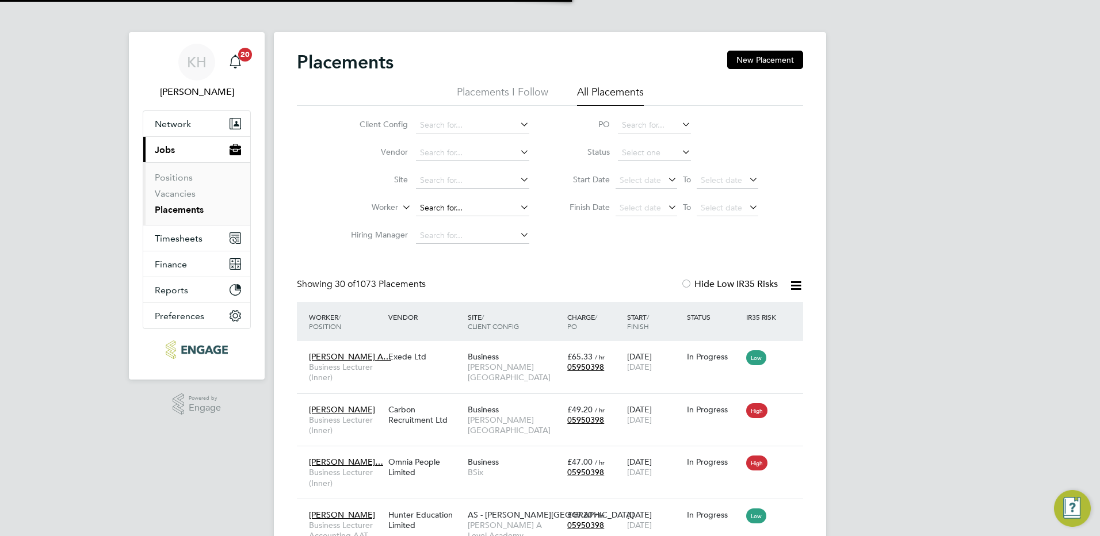
click at [469, 202] on input at bounding box center [472, 208] width 113 height 16
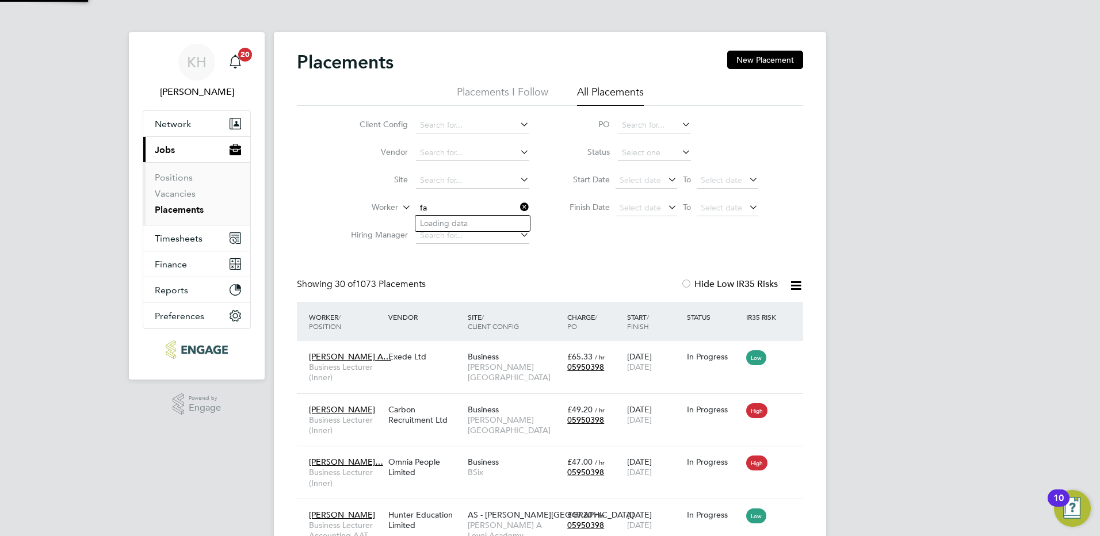
type input "fa"
click at [472, 210] on input at bounding box center [472, 208] width 113 height 16
click at [472, 295] on li "Fat eha Begum" at bounding box center [472, 302] width 114 height 16
type input "[PERSON_NAME]"
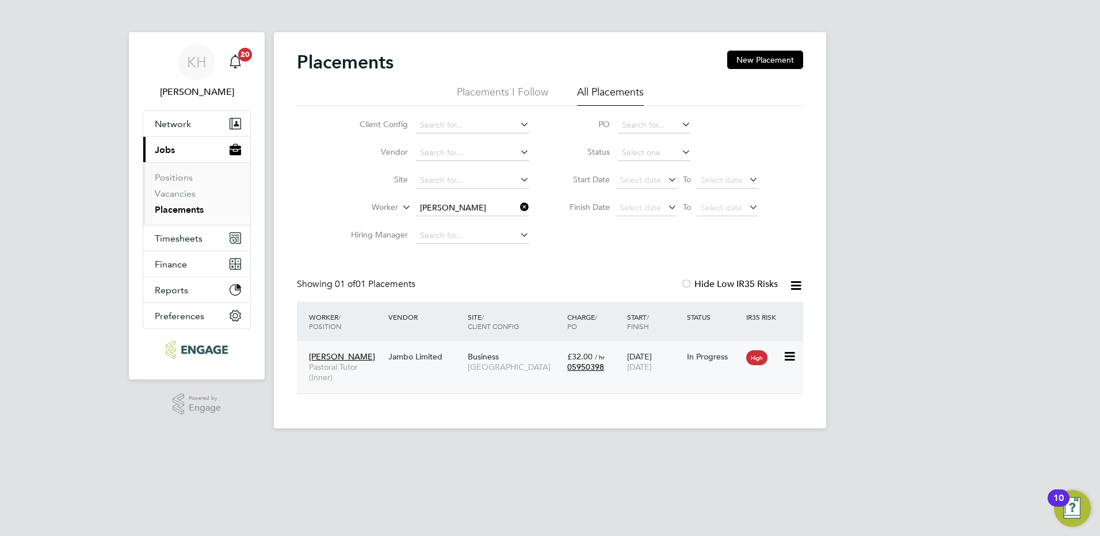
click at [481, 374] on div "Business Tower Hamlets Campus" at bounding box center [514, 362] width 99 height 32
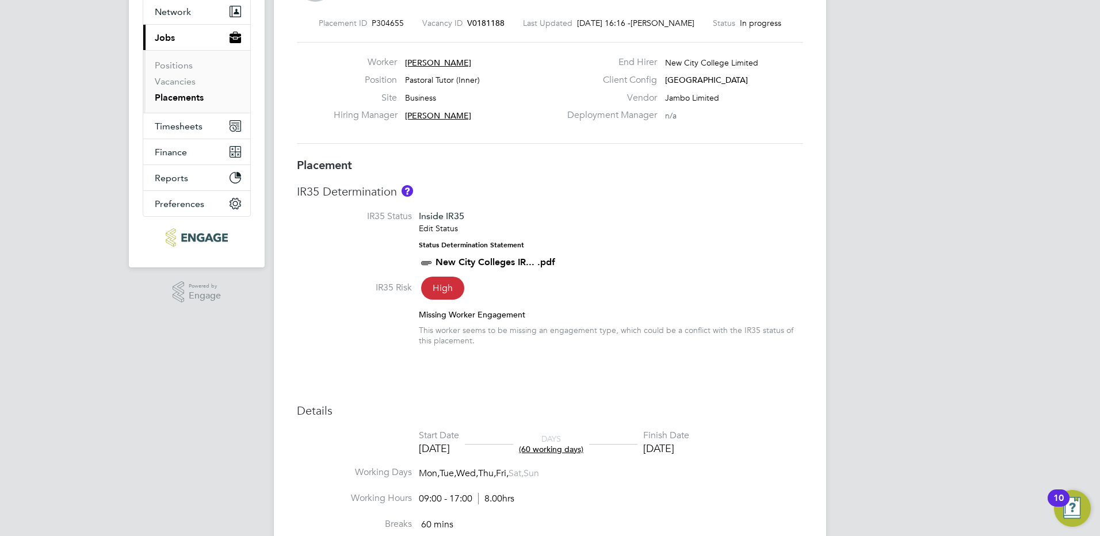
scroll to position [288, 0]
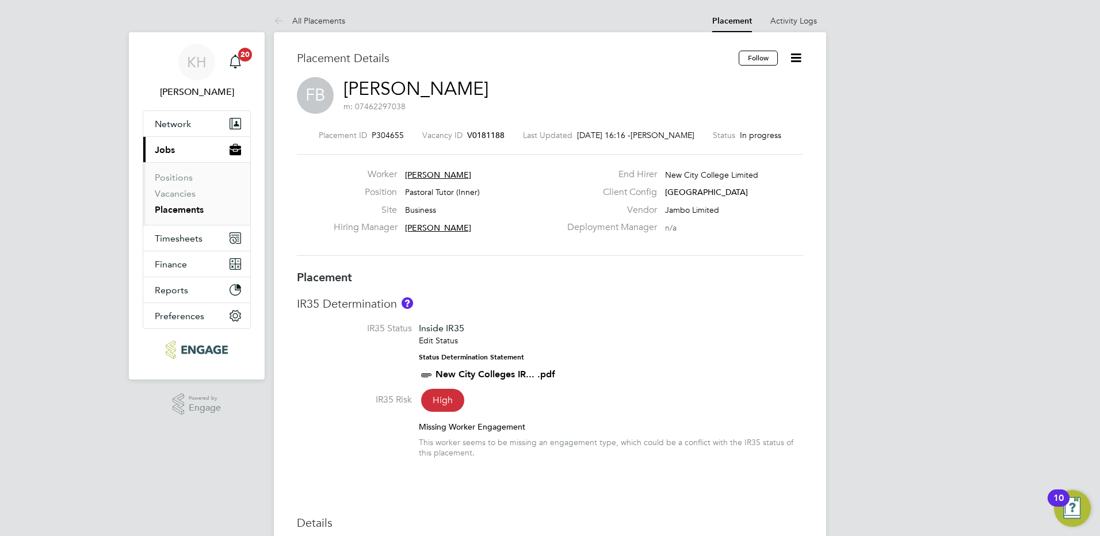
click at [485, 134] on span "V0181188" at bounding box center [485, 135] width 37 height 10
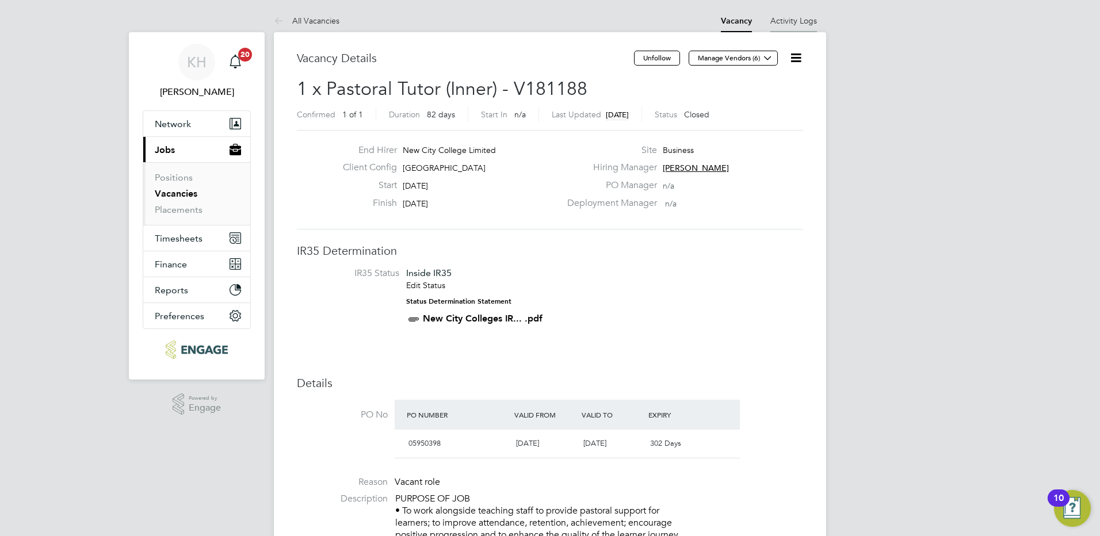
click at [805, 17] on link "Activity Logs" at bounding box center [793, 21] width 47 height 10
